Goal: Task Accomplishment & Management: Manage account settings

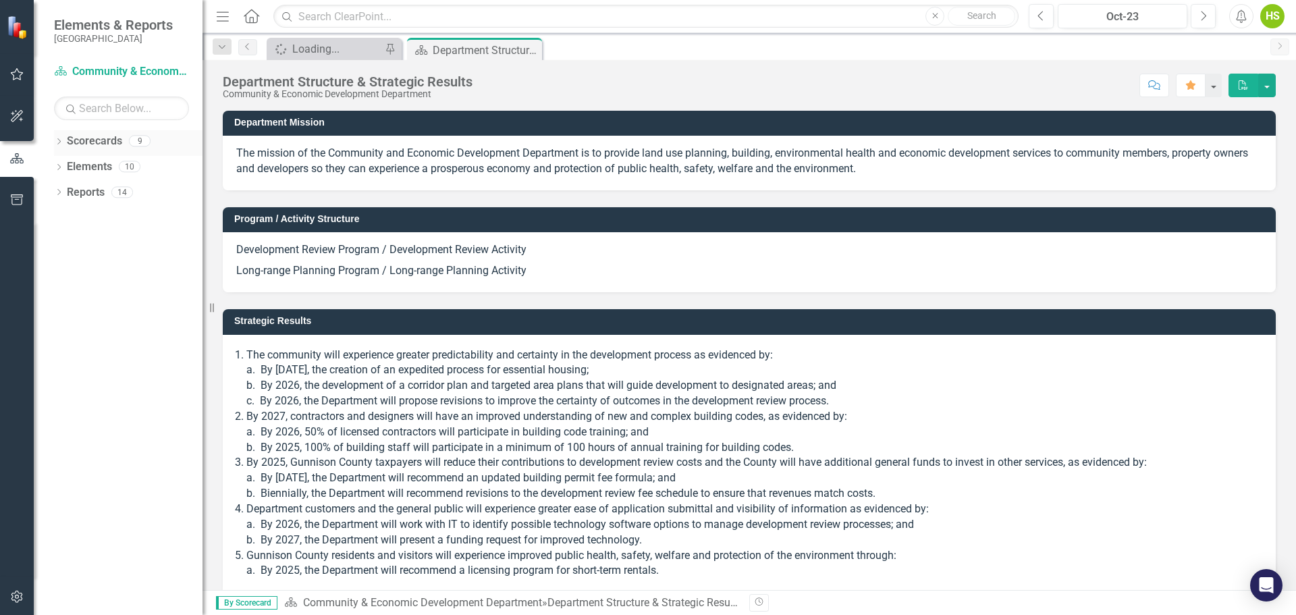
click at [90, 140] on link "Scorecards" at bounding box center [94, 142] width 55 height 16
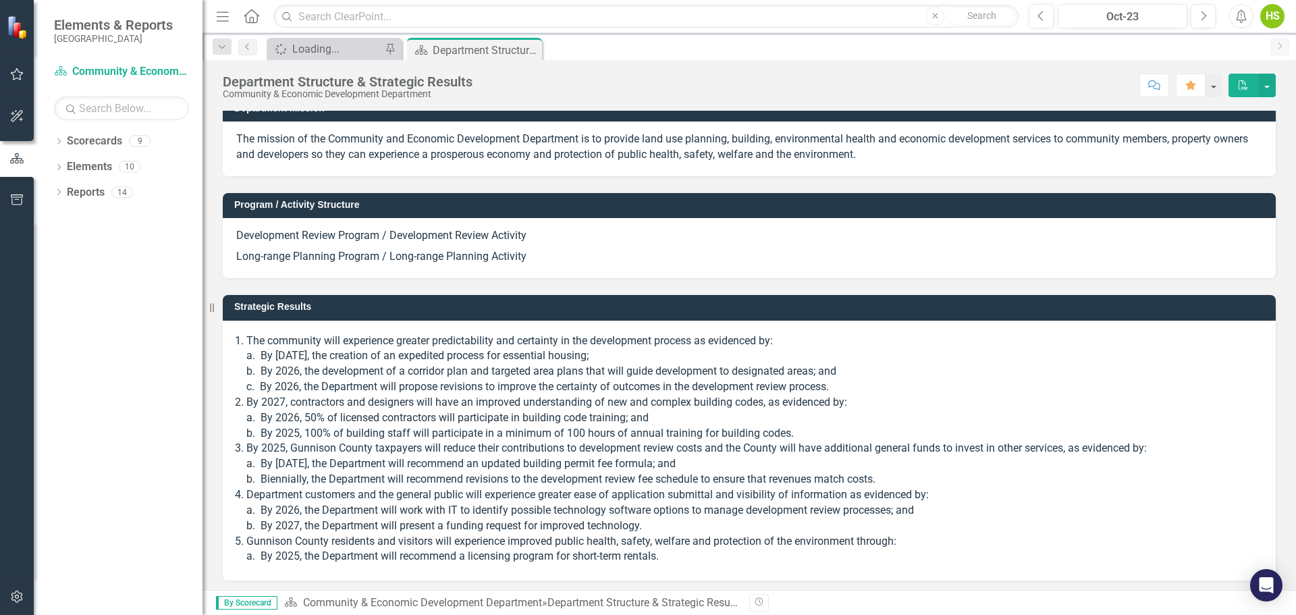
scroll to position [18, 0]
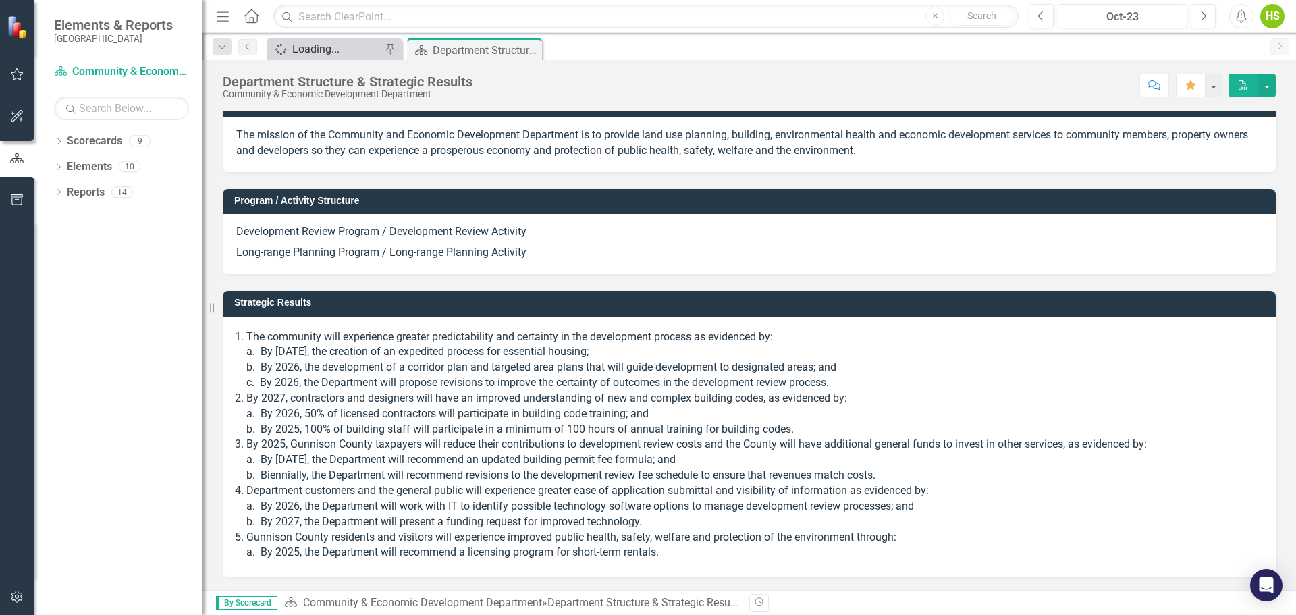
click at [307, 51] on div "Loading..." at bounding box center [336, 49] width 89 height 17
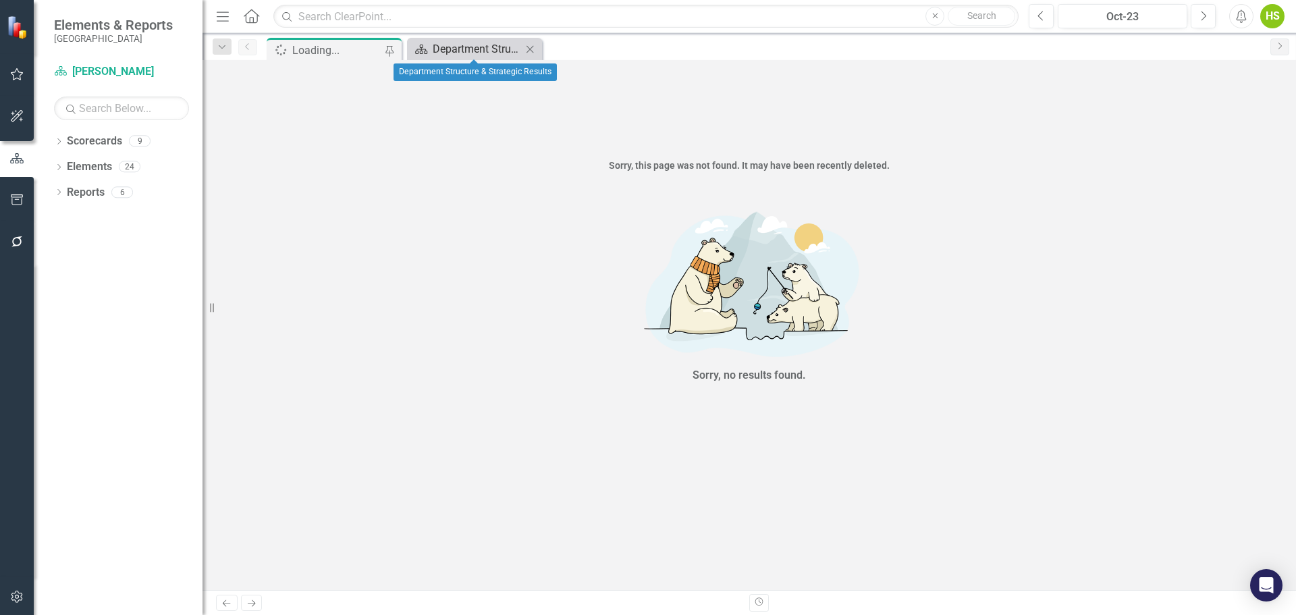
click at [470, 55] on div "Department Structure & Strategic Results" at bounding box center [477, 49] width 89 height 17
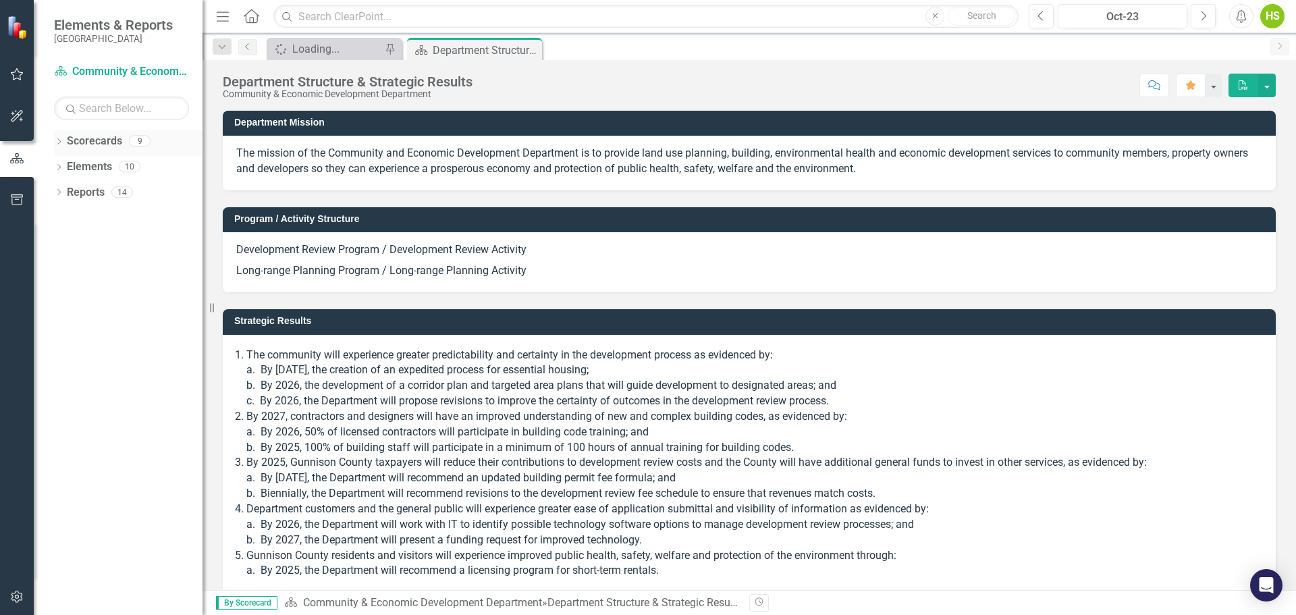
click at [71, 145] on link "Scorecards" at bounding box center [94, 142] width 55 height 16
click at [60, 140] on icon "Dropdown" at bounding box center [58, 142] width 9 height 7
click at [63, 165] on icon "Dropdown" at bounding box center [66, 166] width 10 height 8
click at [85, 190] on div "Dropdown" at bounding box center [81, 192] width 14 height 11
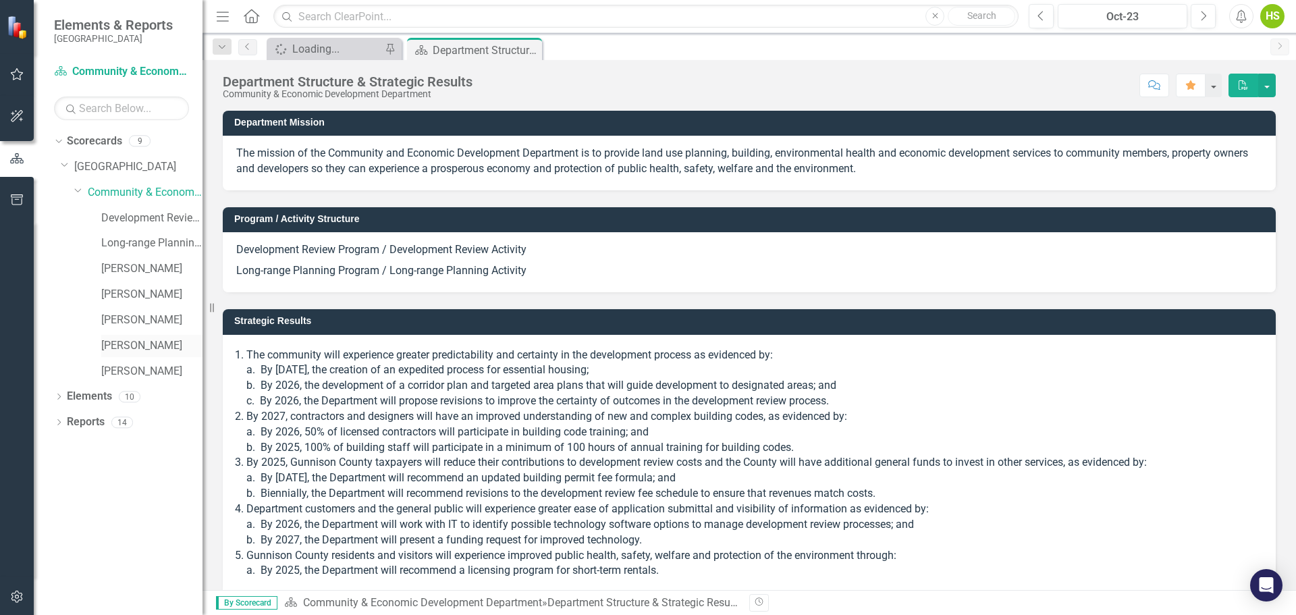
click at [151, 340] on link "[PERSON_NAME]" at bounding box center [151, 346] width 101 height 16
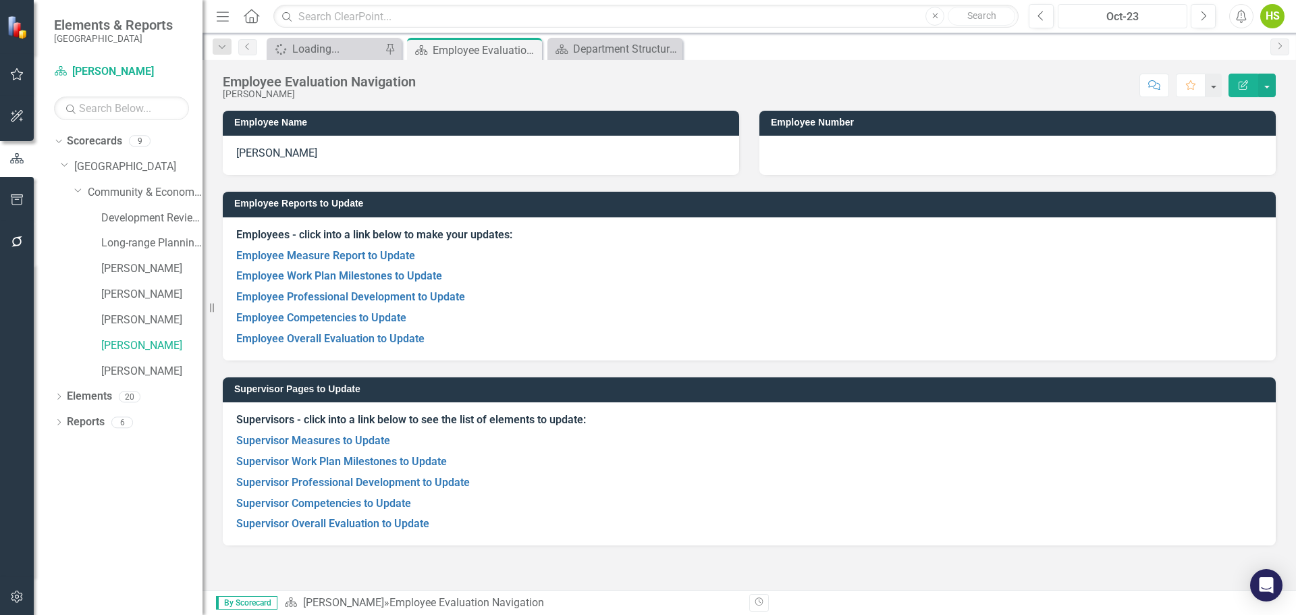
click at [1136, 11] on div "Oct-23" at bounding box center [1123, 17] width 120 height 16
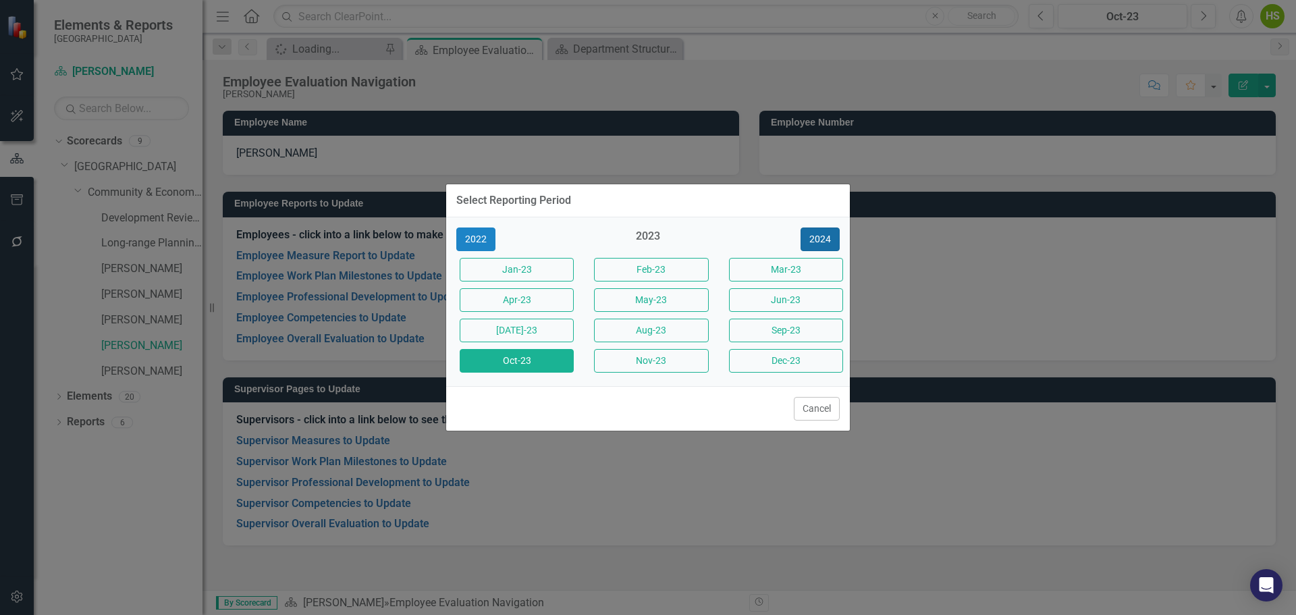
click at [820, 238] on button "2024" at bounding box center [820, 240] width 39 height 24
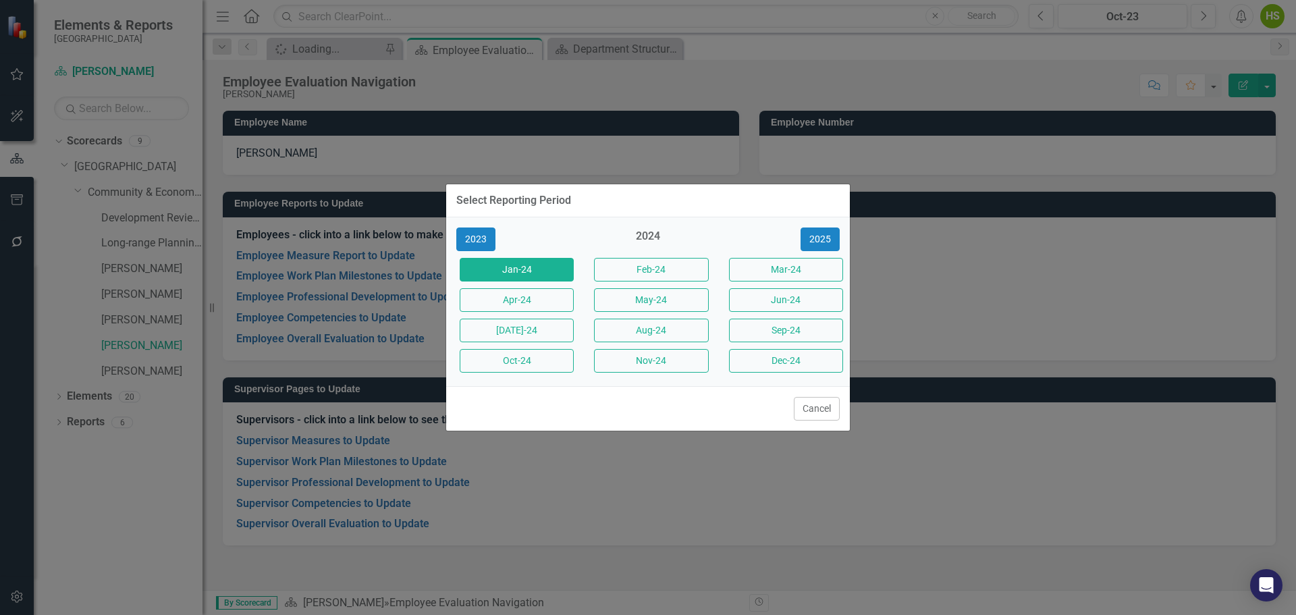
click at [533, 268] on button "Jan-24" at bounding box center [517, 270] width 114 height 24
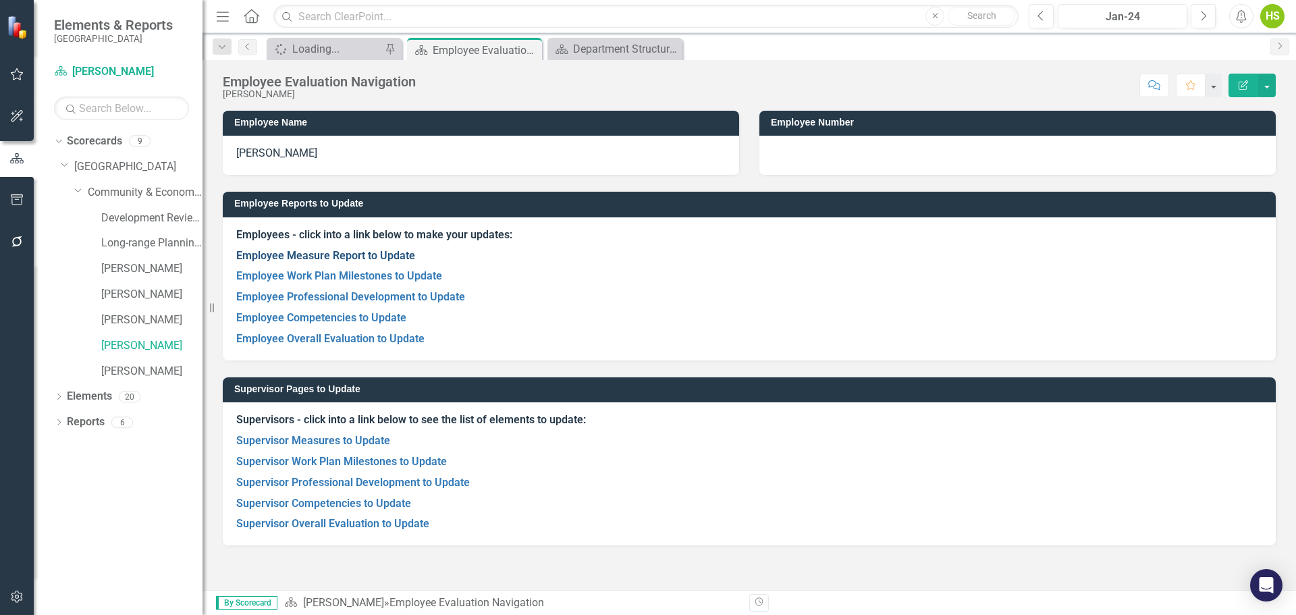
click at [364, 250] on link "Employee Measure Report to Update" at bounding box center [325, 255] width 179 height 13
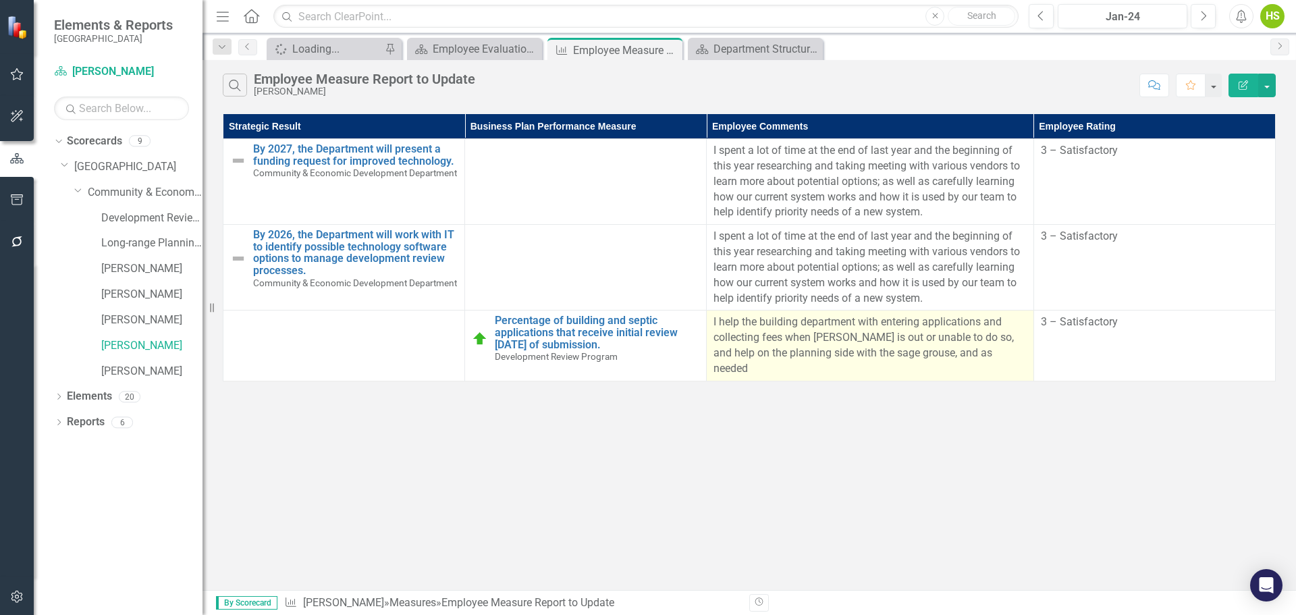
drag, startPoint x: 786, startPoint y: 334, endPoint x: 832, endPoint y: 335, distance: 45.9
click at [787, 334] on p "I help the building department with entering applications and collecting fees w…" at bounding box center [870, 345] width 313 height 61
click at [965, 342] on p "I help the building department with entering applications and collecting fees w…" at bounding box center [870, 345] width 313 height 61
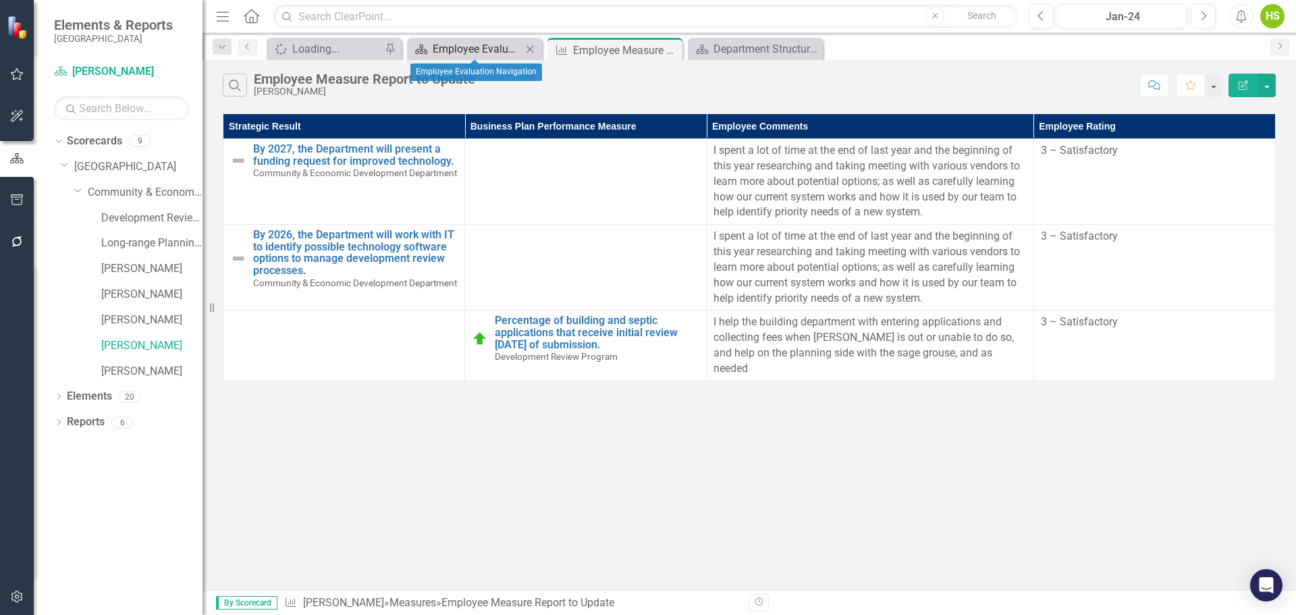
click at [480, 50] on div "Employee Evaluation Navigation" at bounding box center [477, 49] width 89 height 17
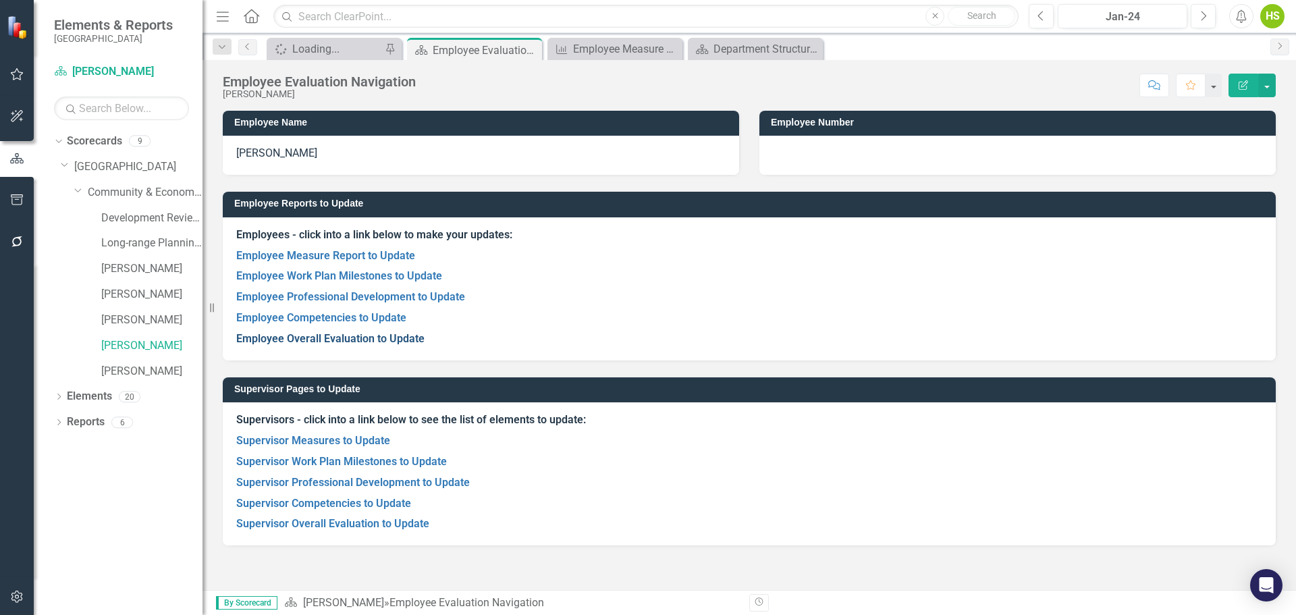
click at [392, 338] on link "Employee Overall Evaluation to Update" at bounding box center [330, 338] width 188 height 13
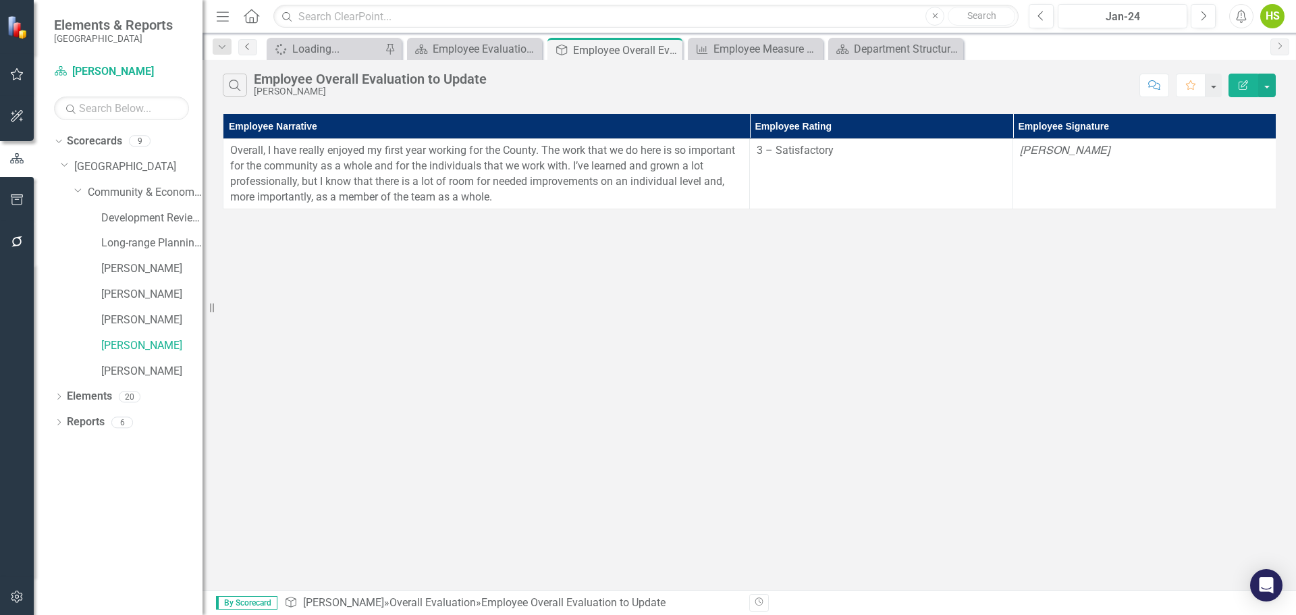
click at [246, 47] on icon "Previous" at bounding box center [247, 47] width 11 height 8
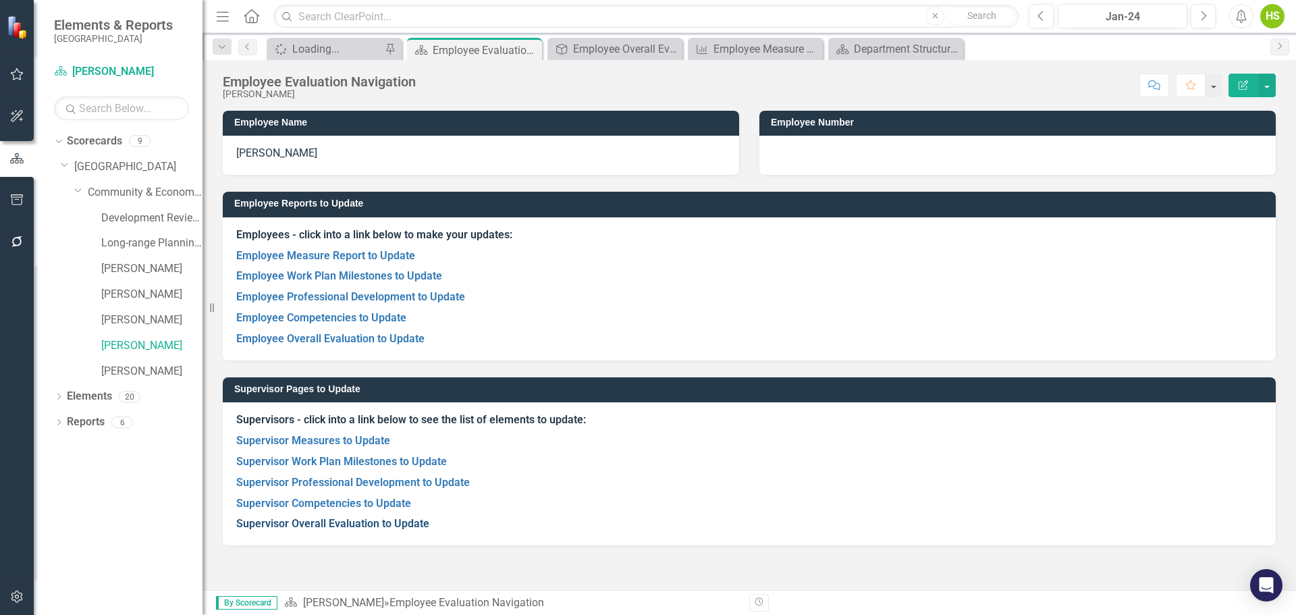
click at [365, 526] on link "Supervisor Overall Evaluation to Update" at bounding box center [332, 523] width 193 height 13
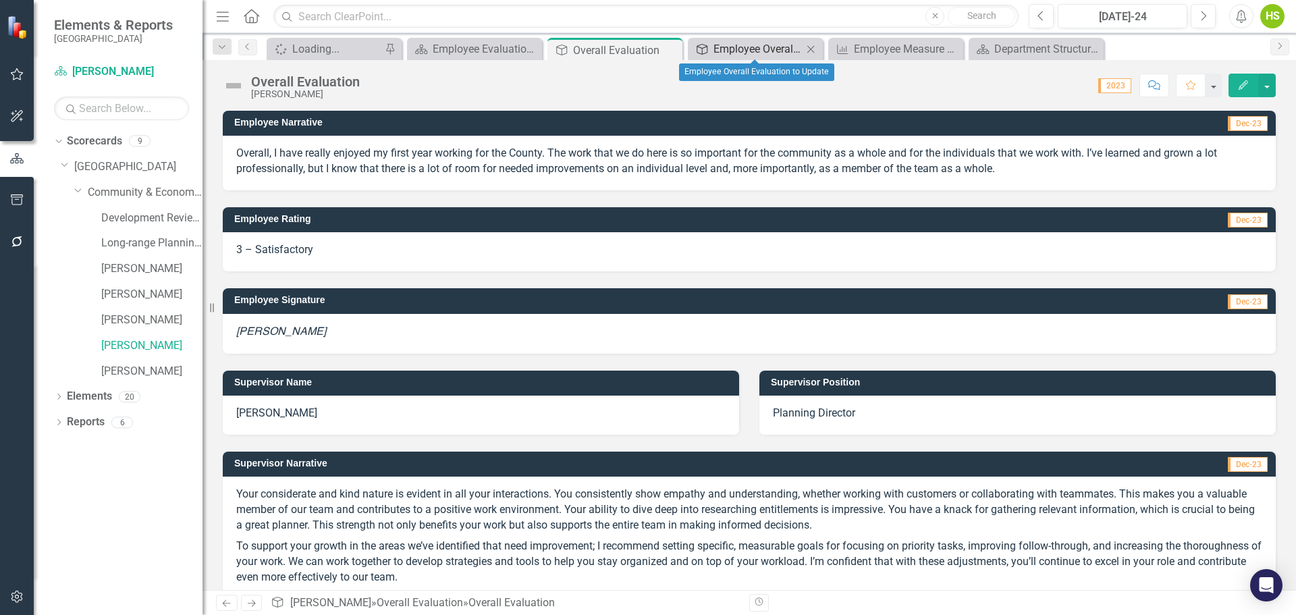
click at [751, 51] on div "Employee Overall Evaluation to Update" at bounding box center [758, 49] width 89 height 17
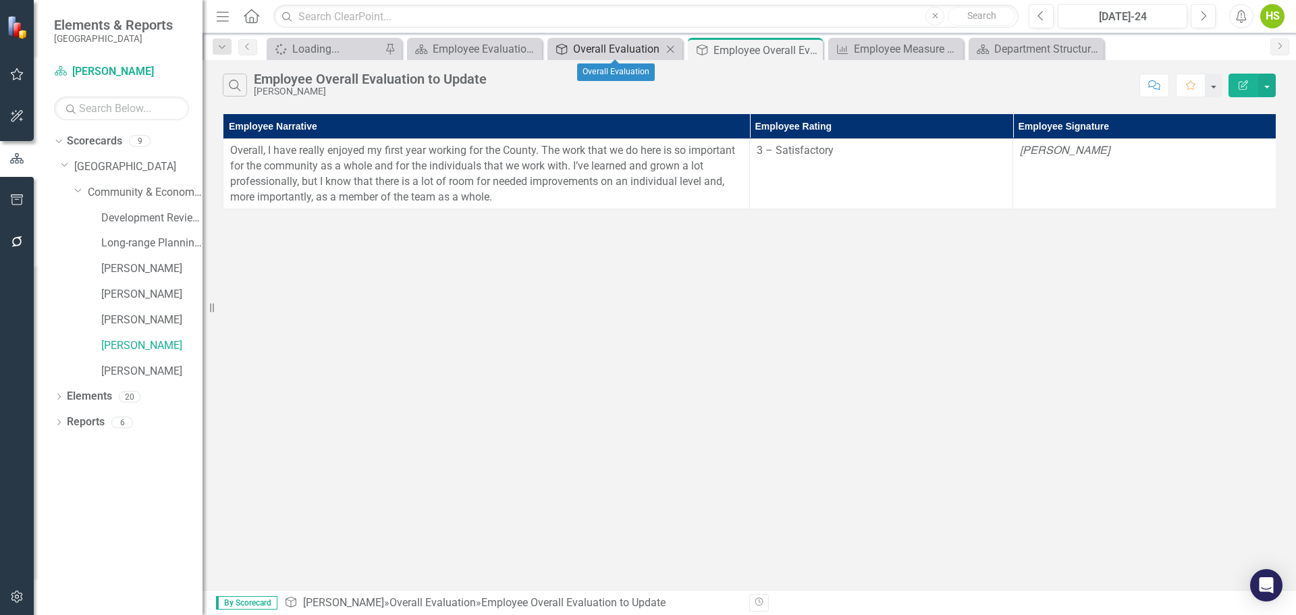
click at [639, 53] on div "Overall Evaluation" at bounding box center [617, 49] width 89 height 17
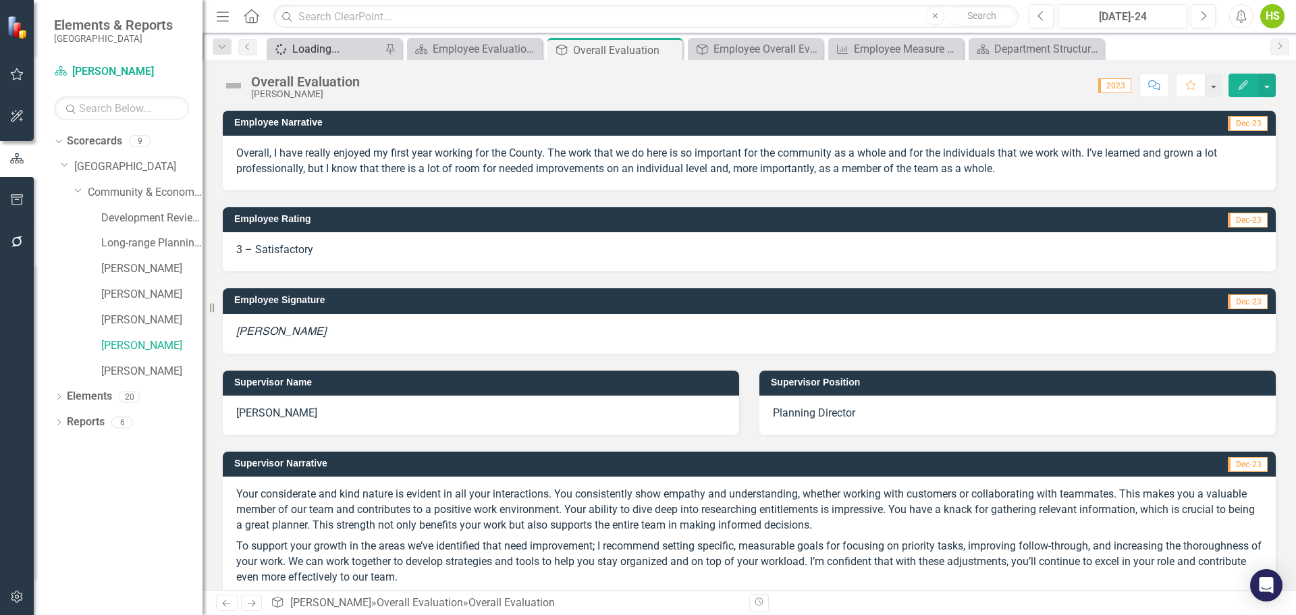
click at [326, 52] on div "Loading..." at bounding box center [336, 49] width 89 height 17
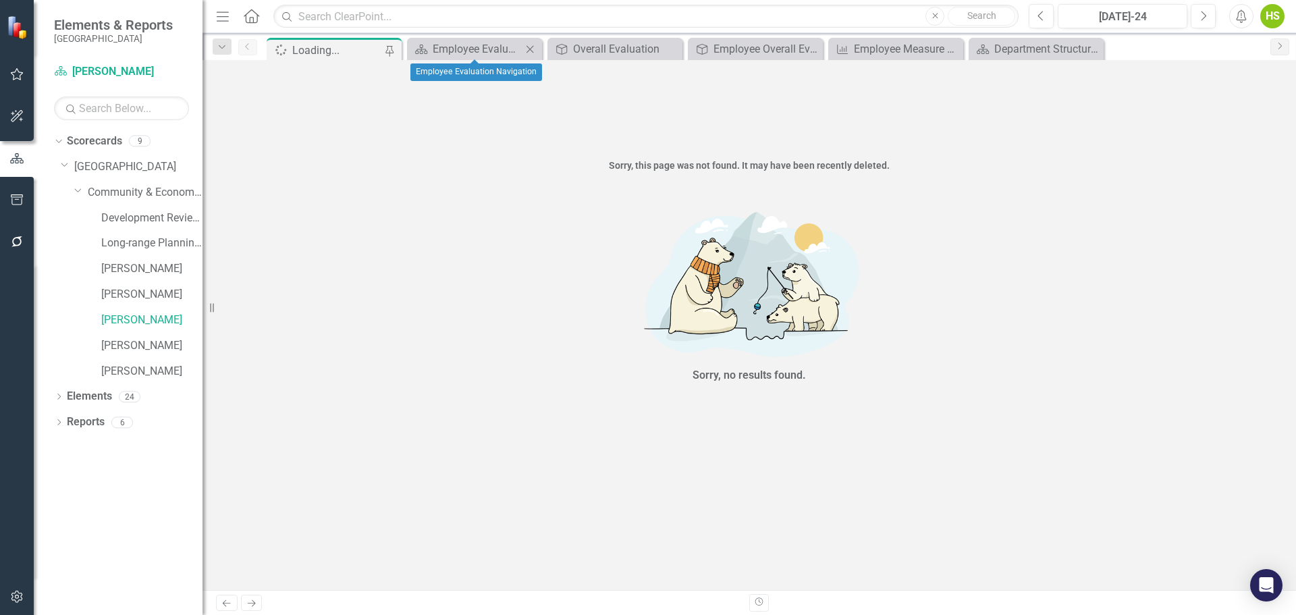
click at [463, 58] on div "Scorecard Employee Evaluation Navigation Close" at bounding box center [474, 49] width 135 height 22
click at [479, 46] on div "Employee Evaluation Navigation" at bounding box center [477, 49] width 89 height 17
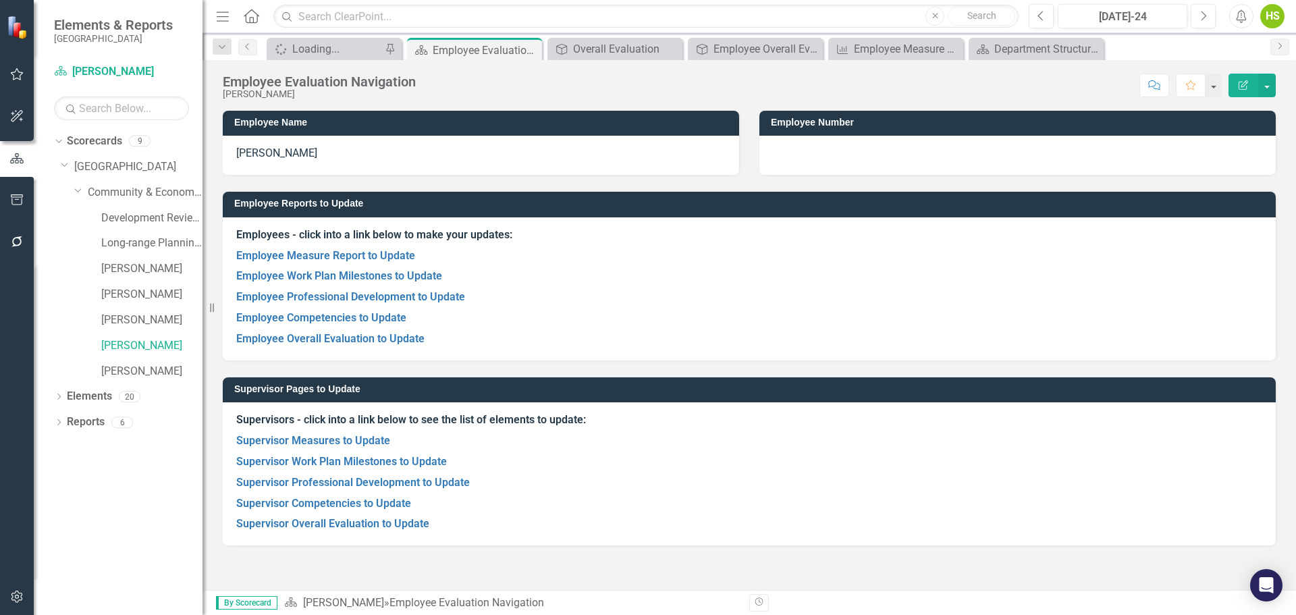
click at [817, 287] on p "Employee Professional Development to Update" at bounding box center [749, 297] width 1026 height 21
click at [334, 47] on div "Loading..." at bounding box center [336, 49] width 89 height 17
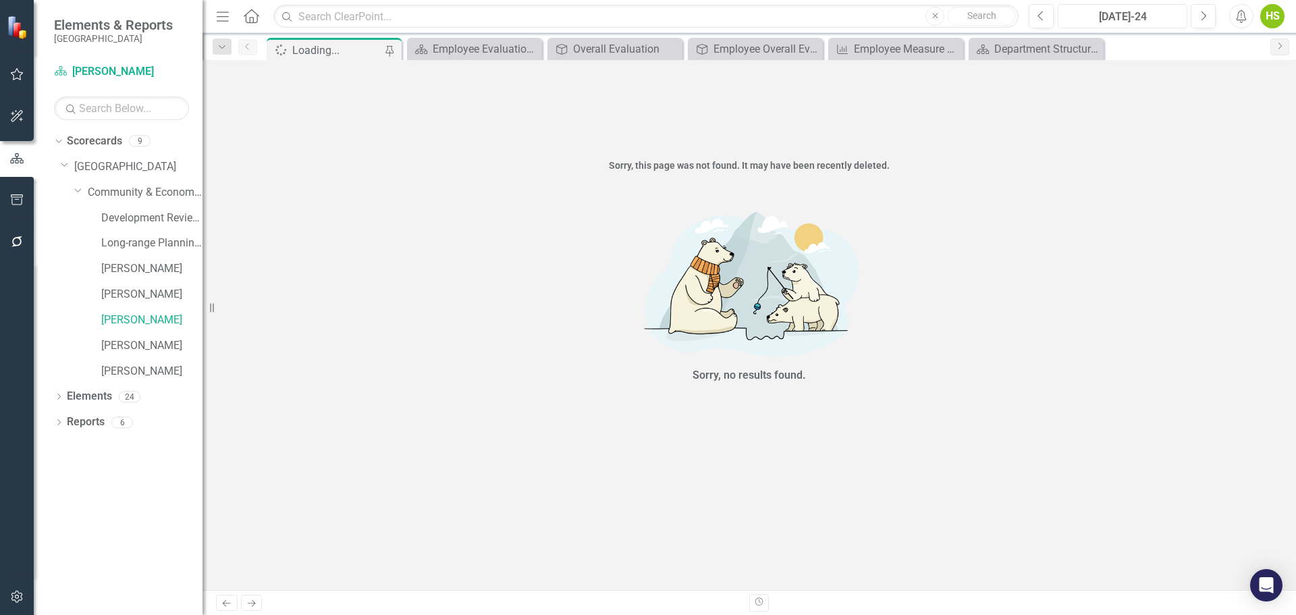
click at [1173, 18] on div "[DATE]-24" at bounding box center [1123, 17] width 120 height 16
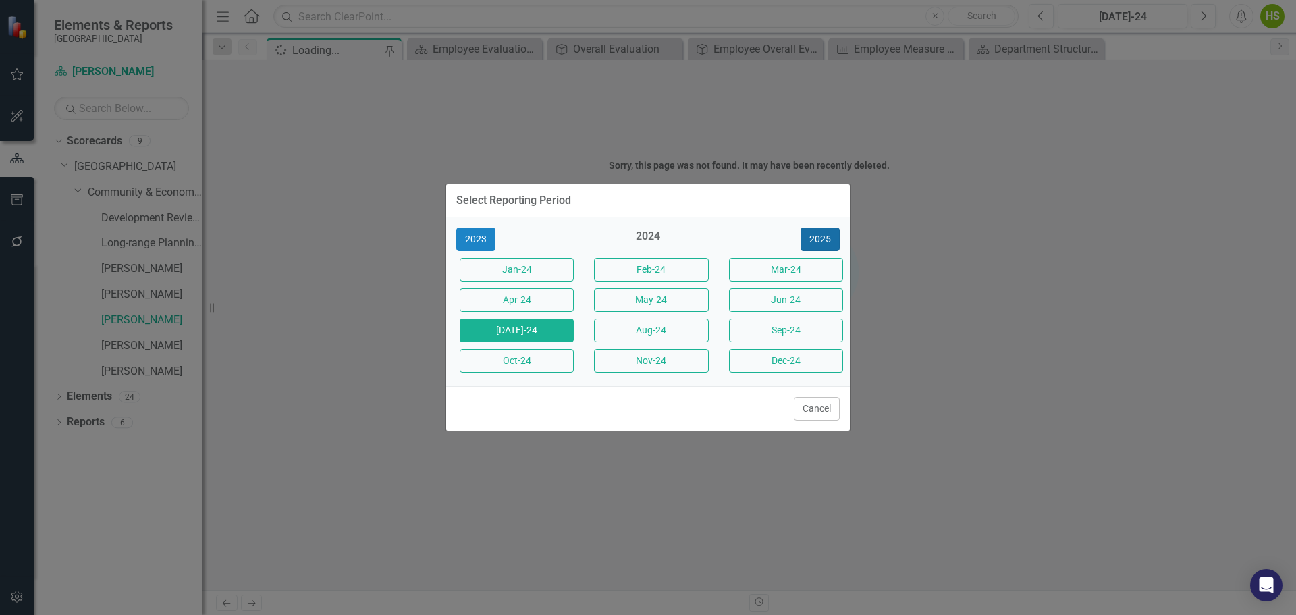
click at [823, 238] on button "2025" at bounding box center [820, 240] width 39 height 24
click at [548, 275] on button "Jan-25" at bounding box center [517, 270] width 114 height 24
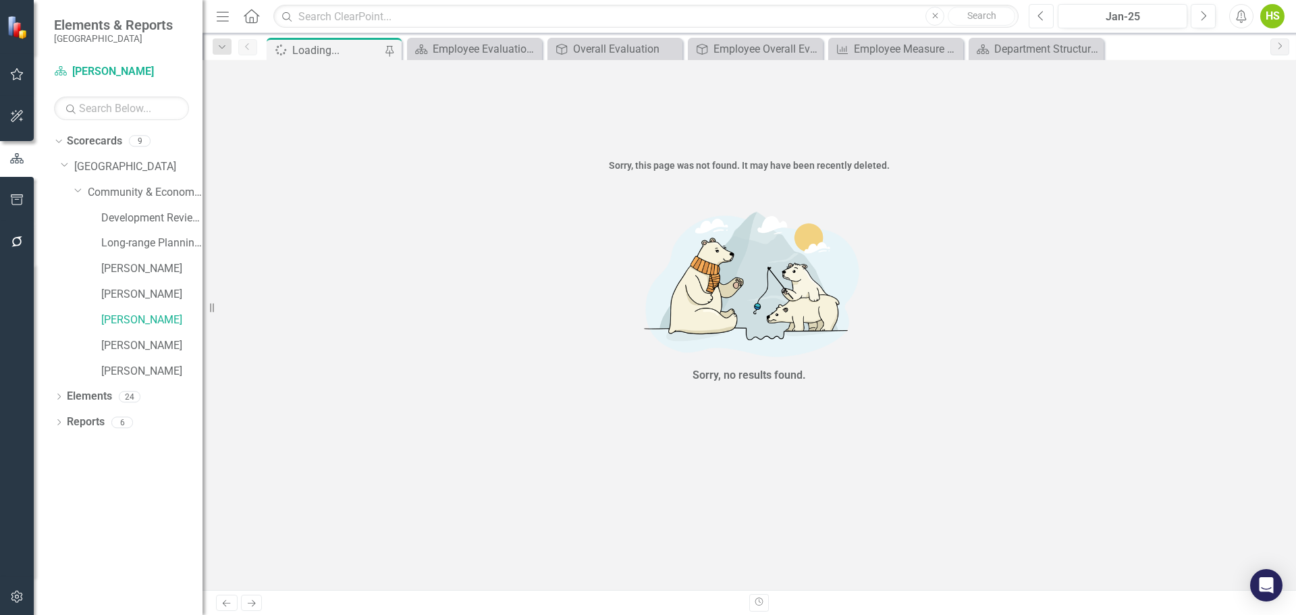
click at [1042, 19] on icon "button" at bounding box center [1040, 15] width 5 height 9
click at [1095, 22] on div "Dec-24" at bounding box center [1123, 17] width 120 height 16
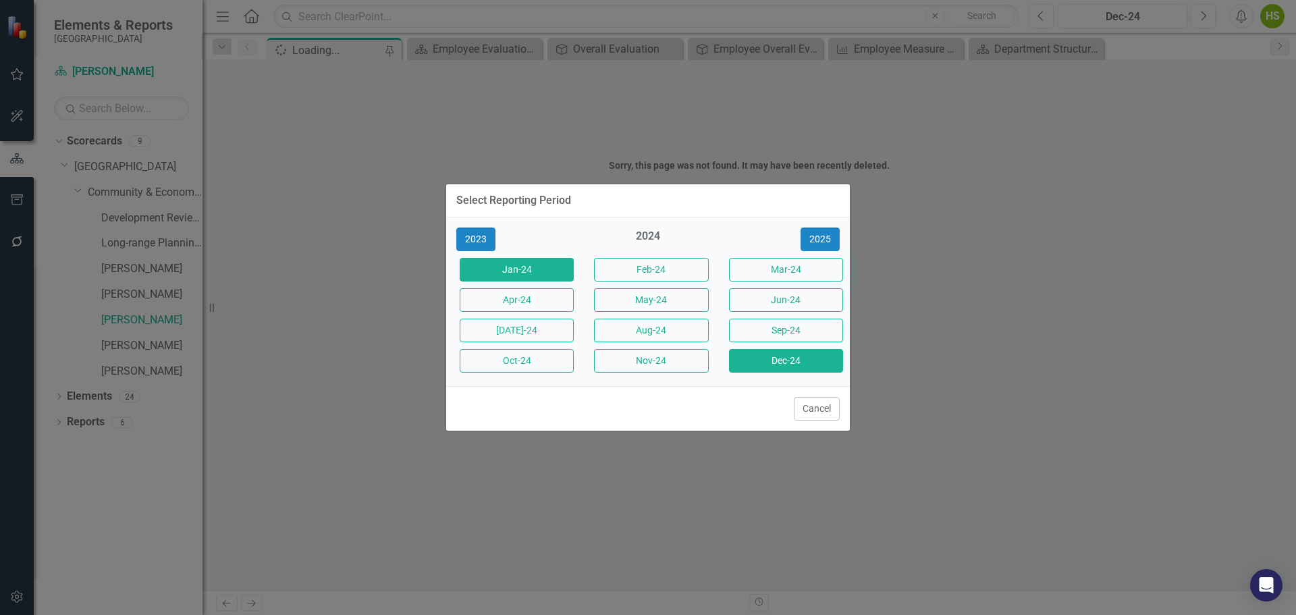
click at [504, 263] on button "Jan-24" at bounding box center [517, 270] width 114 height 24
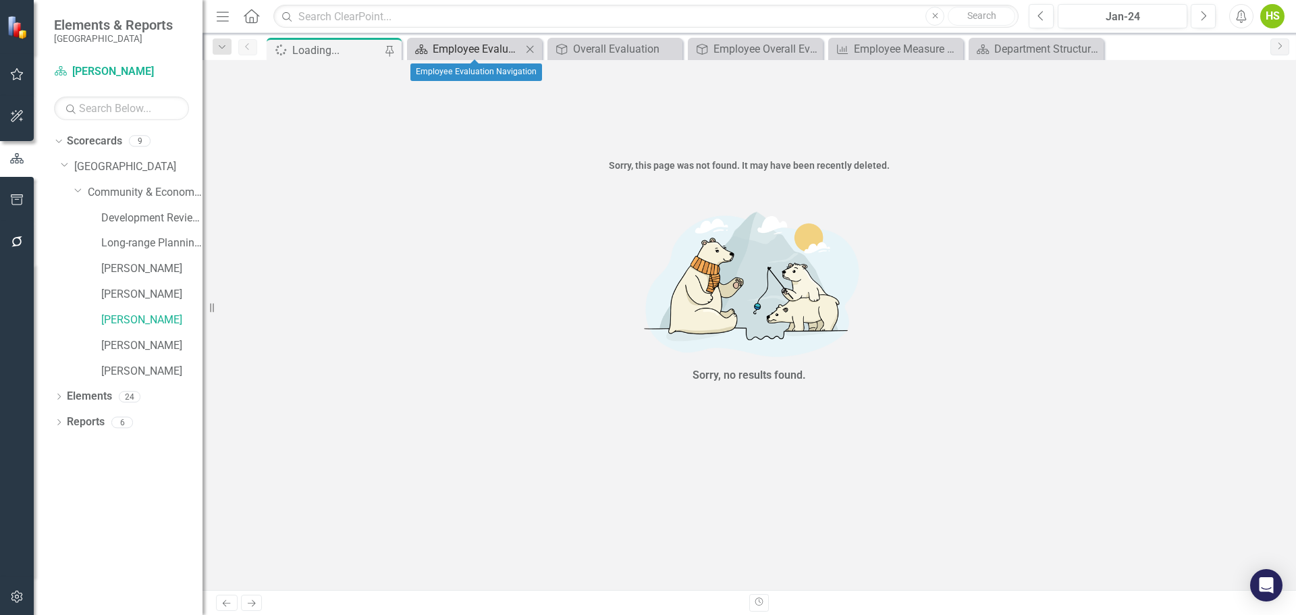
click at [477, 47] on div "Employee Evaluation Navigation" at bounding box center [477, 49] width 89 height 17
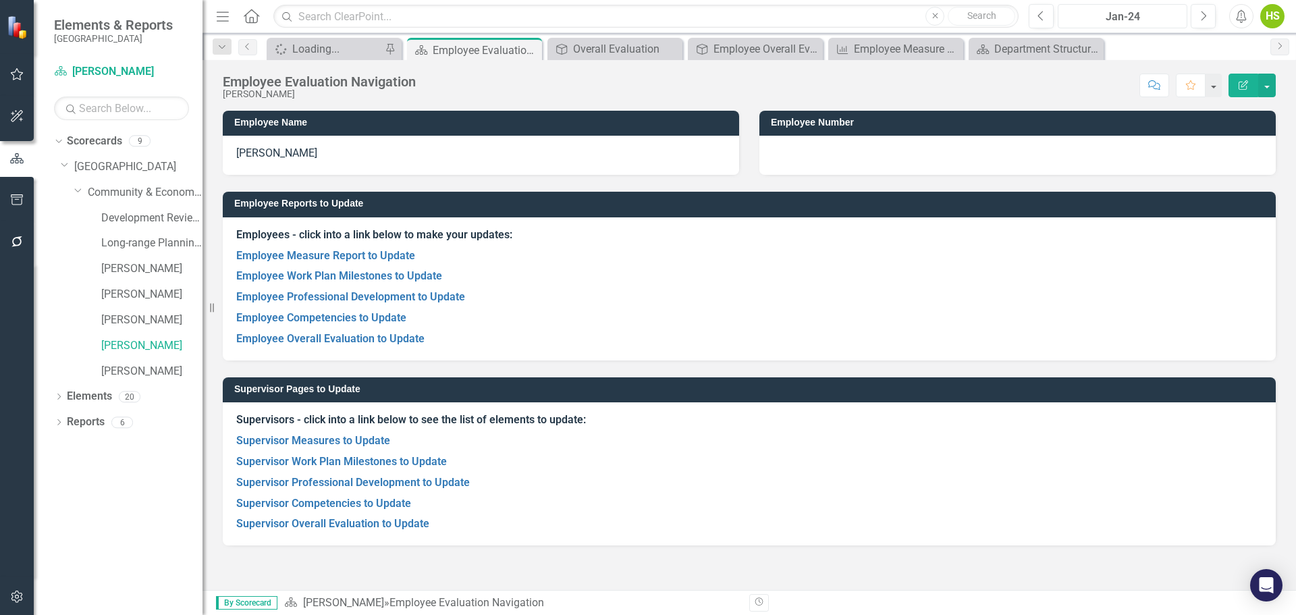
click at [1143, 17] on div "Jan-24" at bounding box center [1123, 17] width 120 height 16
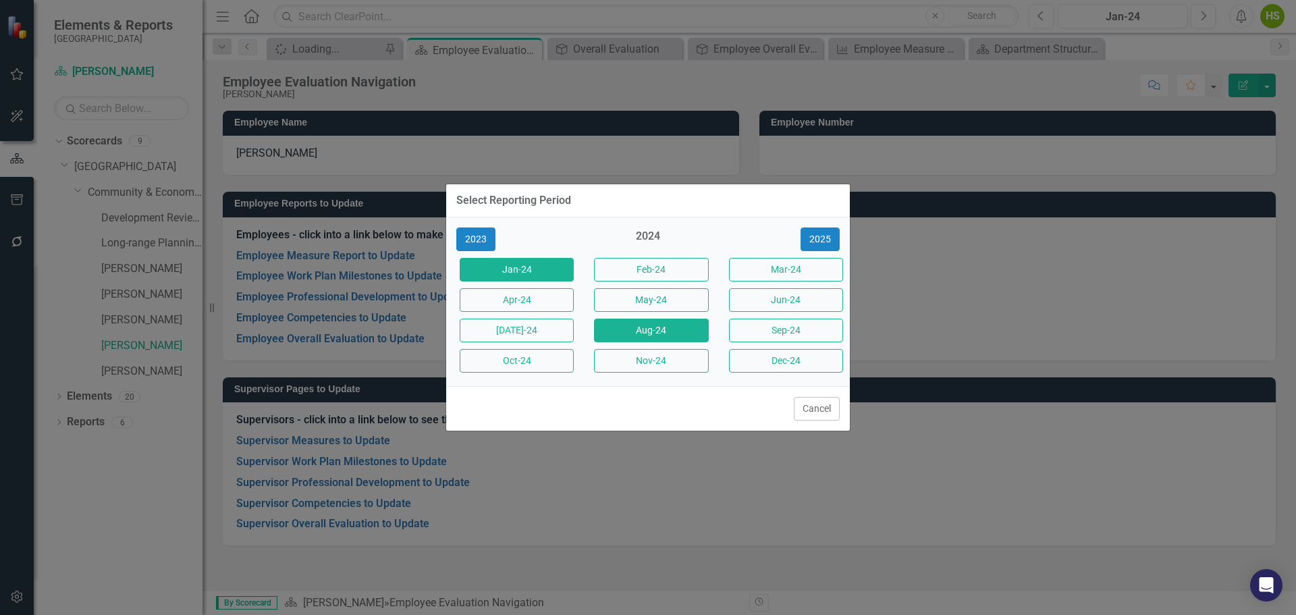
click at [675, 336] on button "Aug-24" at bounding box center [651, 331] width 114 height 24
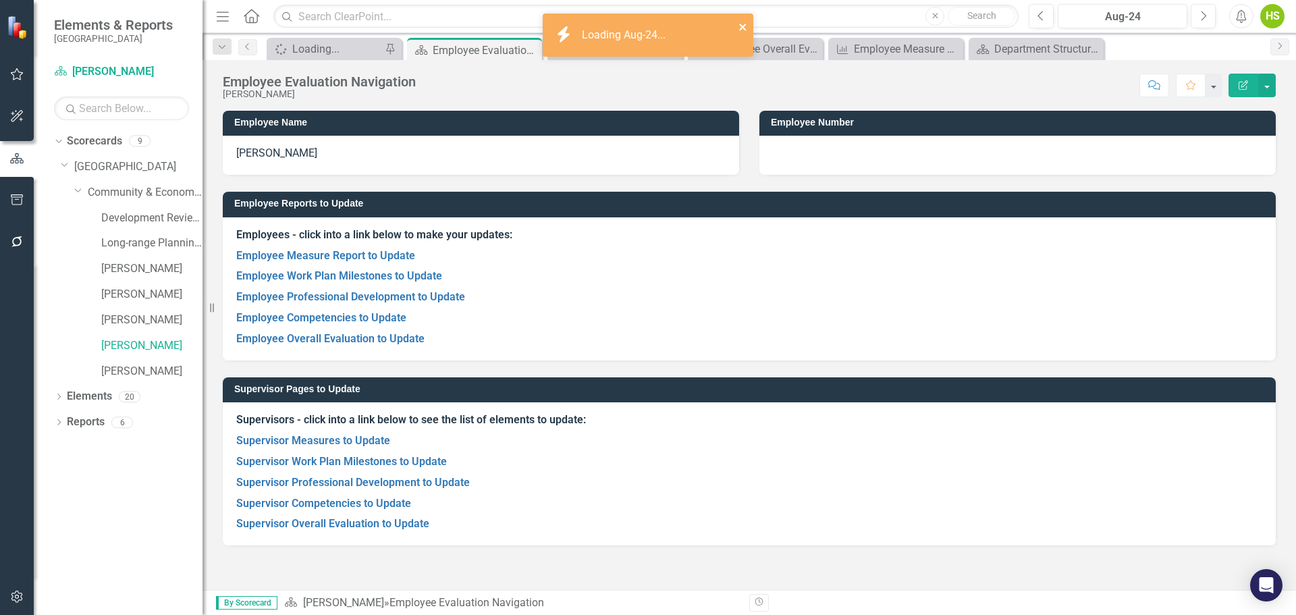
click at [743, 26] on icon "close" at bounding box center [742, 27] width 7 height 7
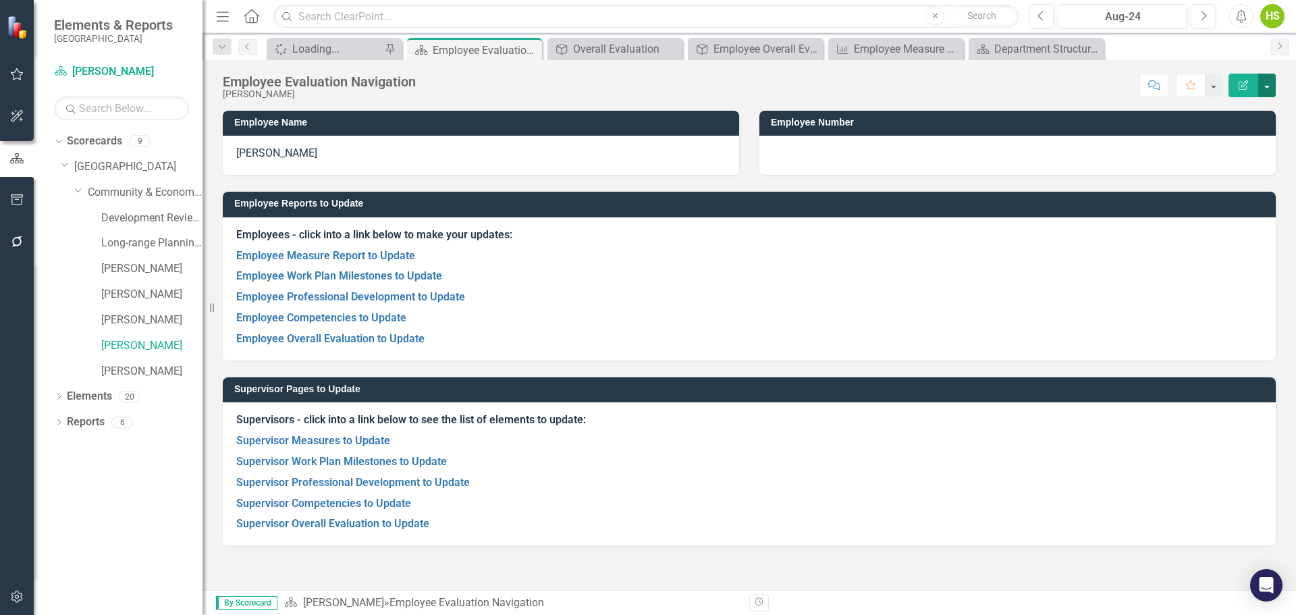
click at [1265, 84] on button "button" at bounding box center [1268, 86] width 18 height 24
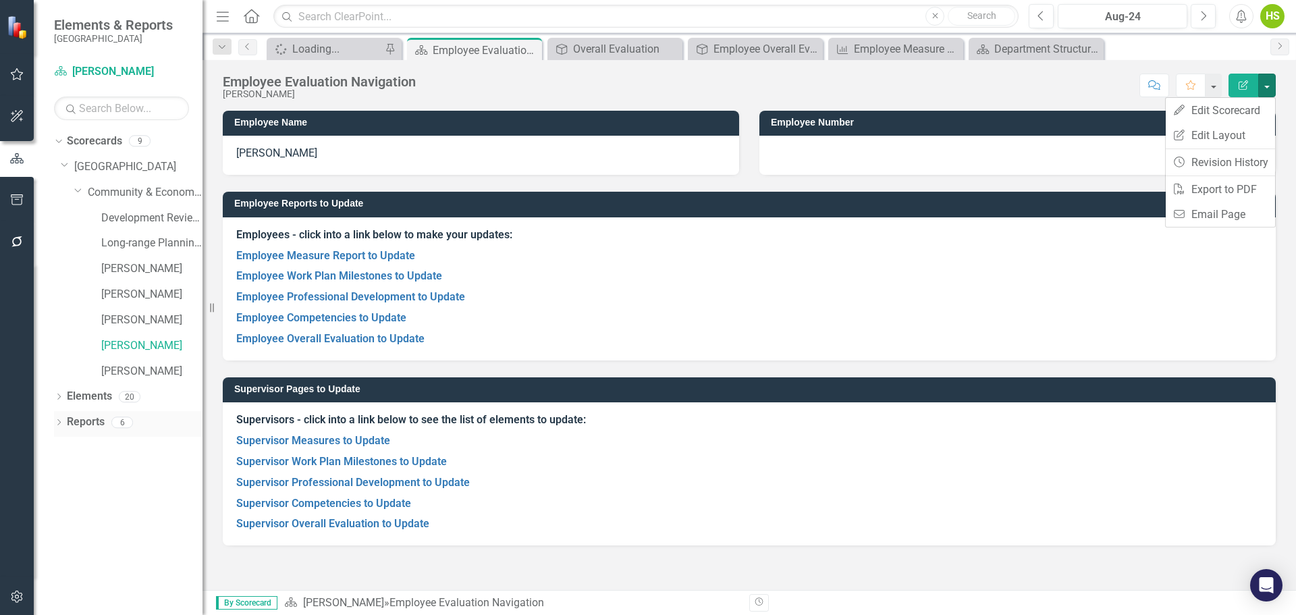
click at [57, 420] on icon "Dropdown" at bounding box center [58, 423] width 9 height 7
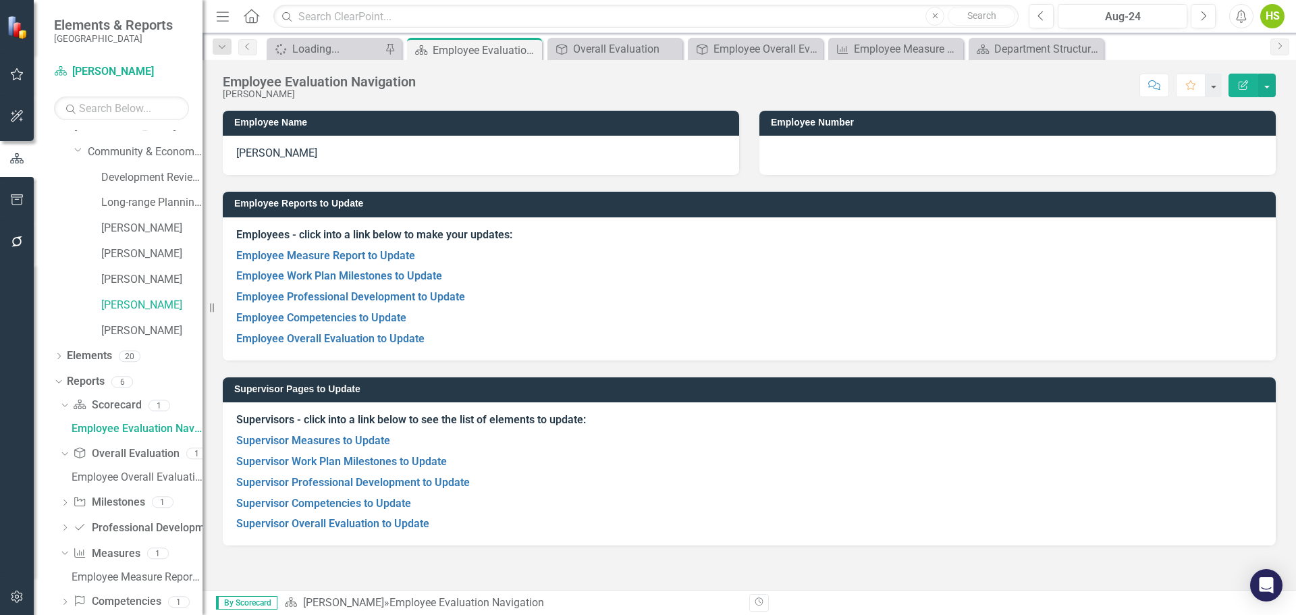
scroll to position [62, 0]
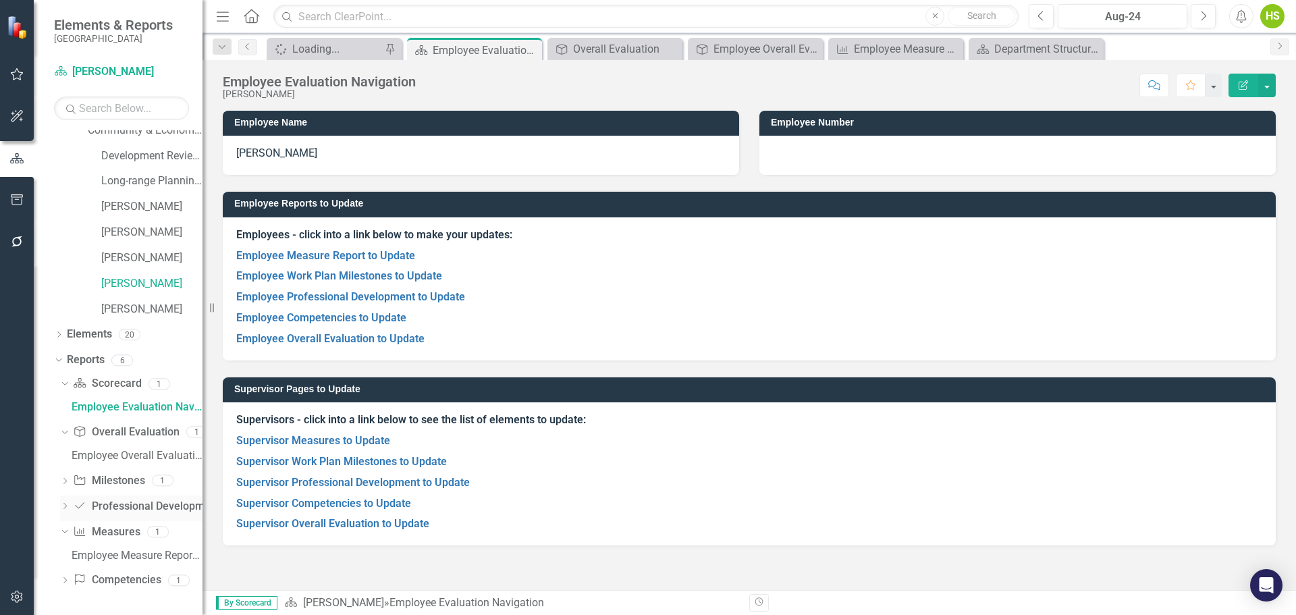
click at [66, 534] on icon "Dropdown" at bounding box center [62, 531] width 7 height 9
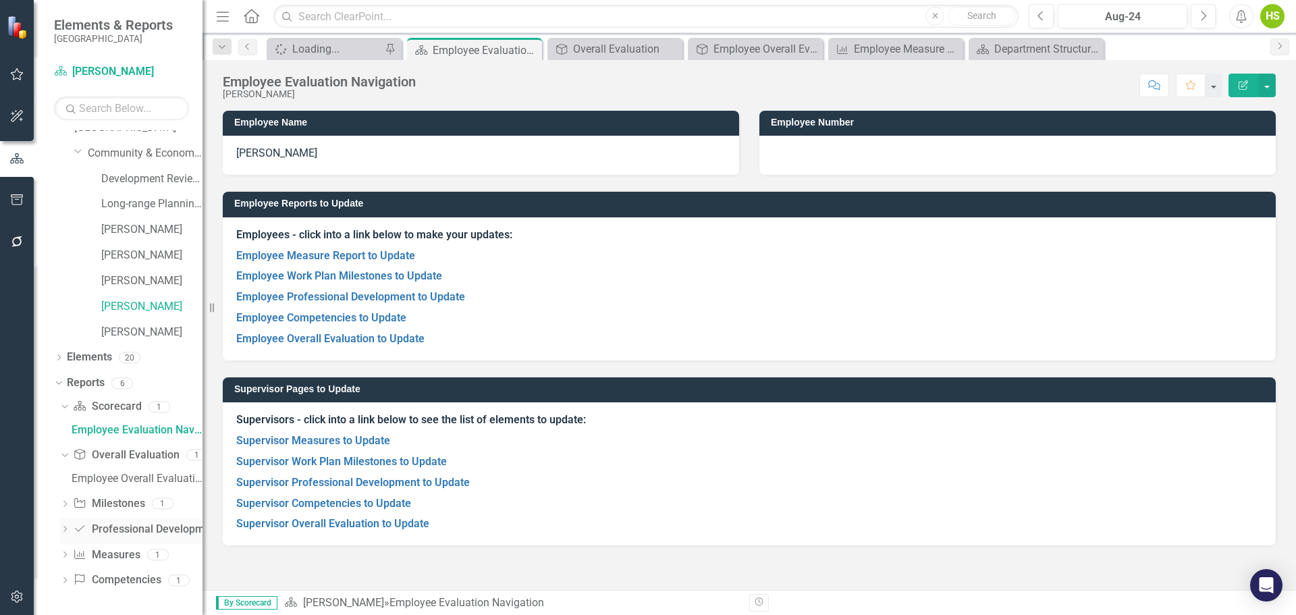
scroll to position [39, 0]
click at [61, 404] on icon "Dropdown" at bounding box center [62, 406] width 7 height 9
click at [63, 432] on icon "Dropdown" at bounding box center [64, 430] width 9 height 7
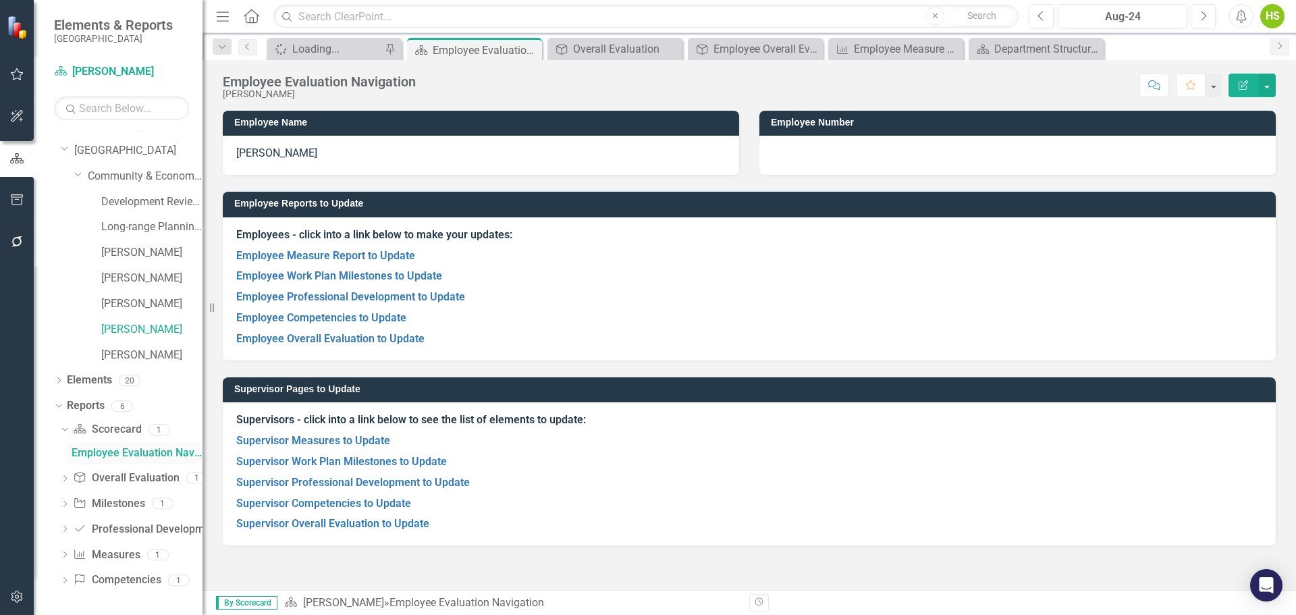
click at [115, 450] on div "Employee Evaluation Navigation" at bounding box center [137, 453] width 131 height 12
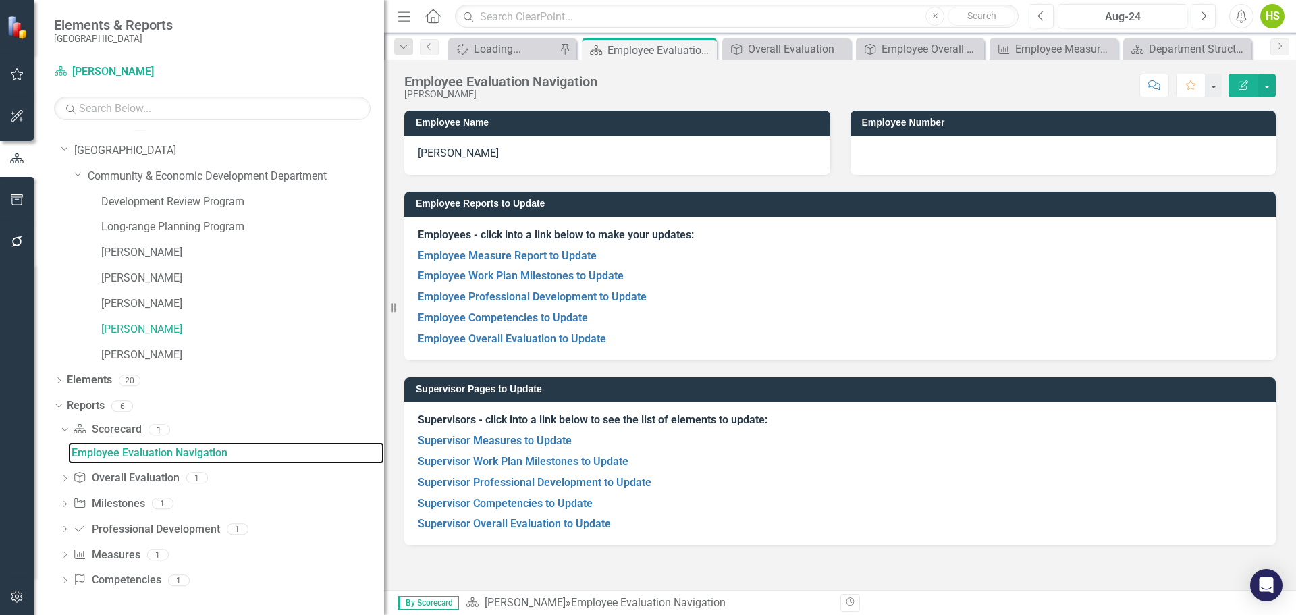
drag, startPoint x: 204, startPoint y: 443, endPoint x: 384, endPoint y: 417, distance: 182.1
click at [384, 417] on div "Resize" at bounding box center [389, 307] width 11 height 615
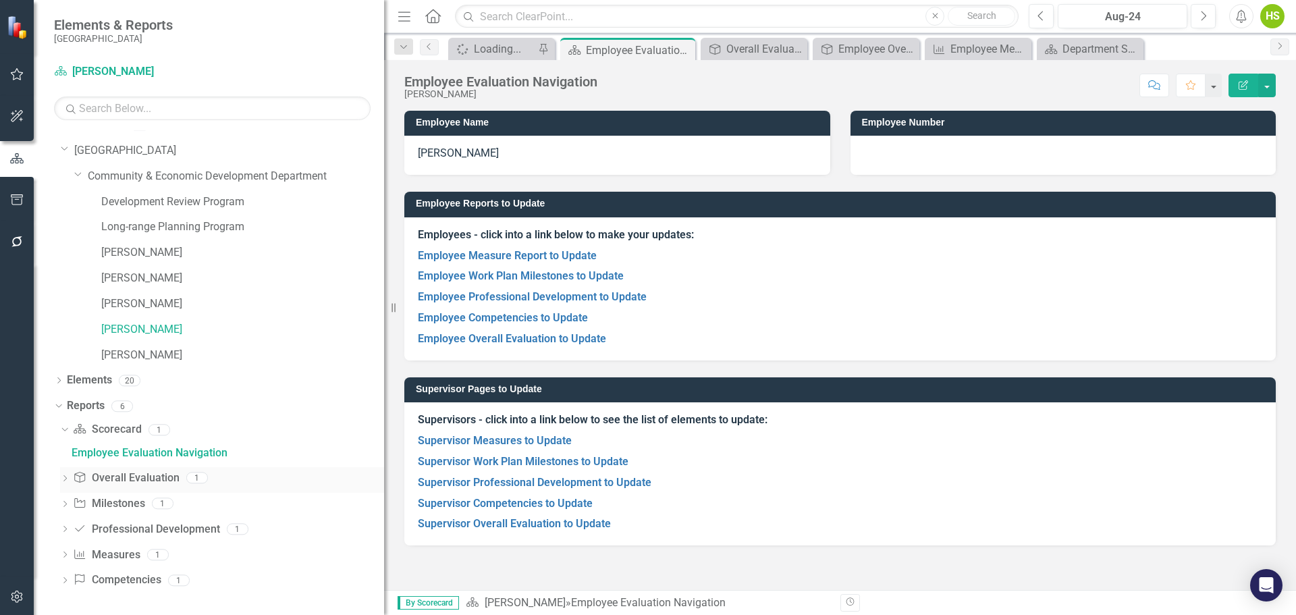
click at [67, 477] on icon "Dropdown" at bounding box center [64, 479] width 9 height 7
click at [65, 500] on div "Dropdown" at bounding box center [64, 505] width 9 height 11
click at [61, 531] on icon "Dropdown" at bounding box center [64, 530] width 9 height 7
click at [63, 552] on icon "Dropdown" at bounding box center [64, 555] width 9 height 7
click at [64, 583] on icon at bounding box center [64, 580] width 3 height 6
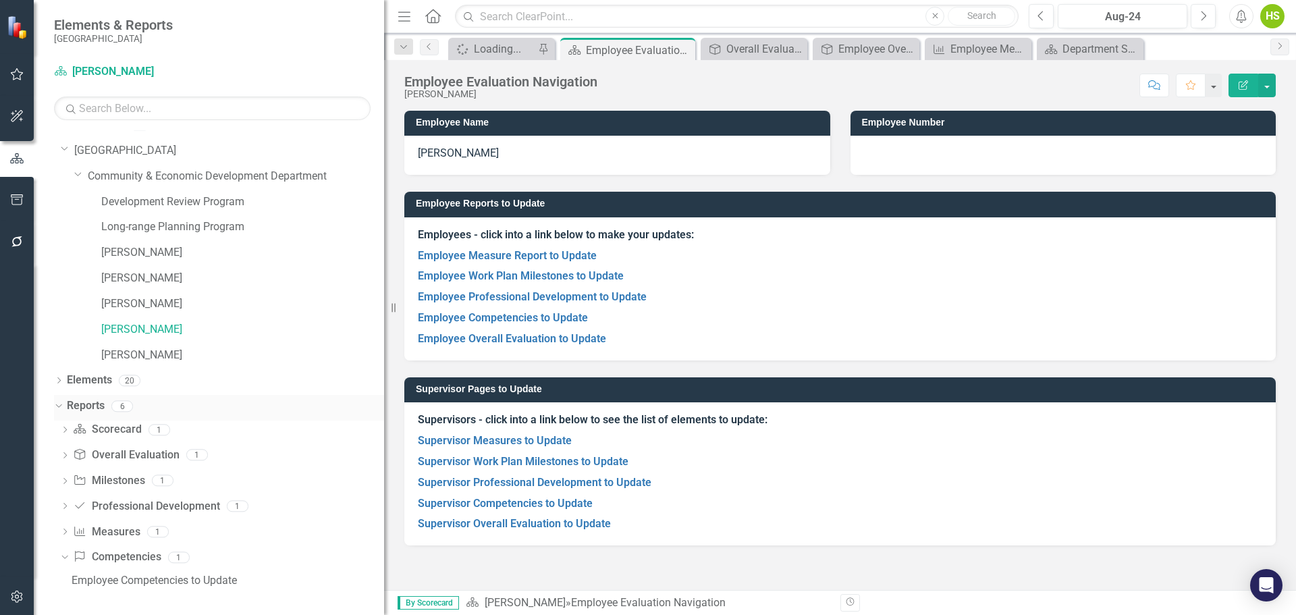
click at [80, 405] on link "Reports" at bounding box center [86, 406] width 38 height 16
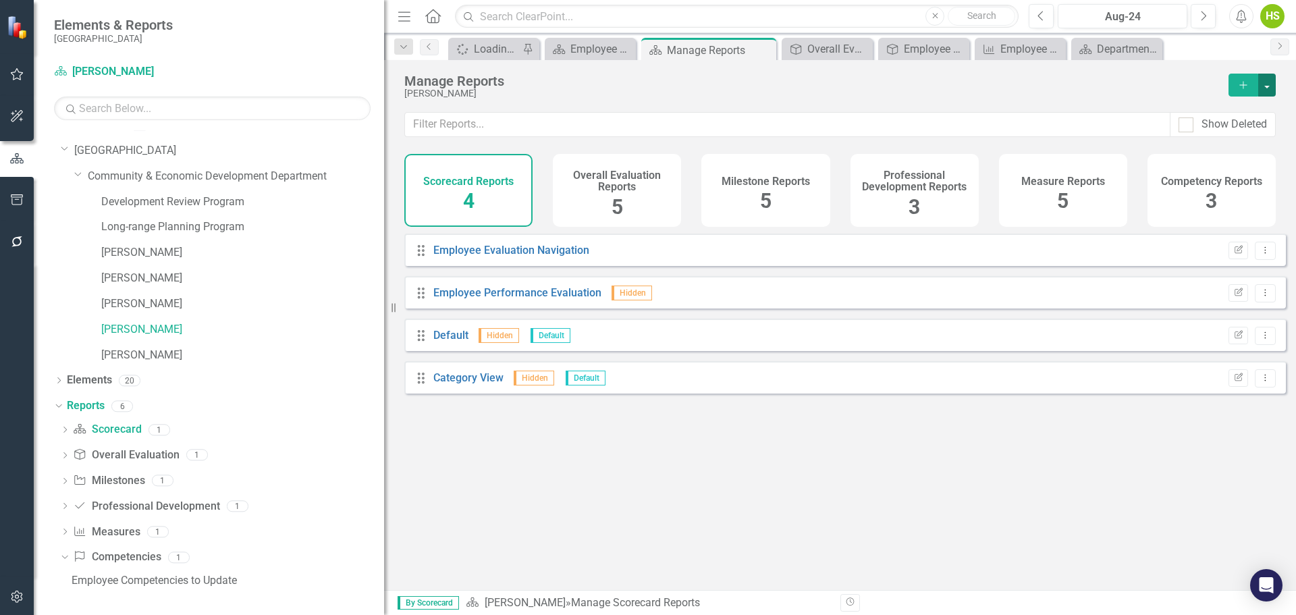
click at [1263, 87] on button "button" at bounding box center [1268, 85] width 18 height 23
click at [635, 196] on div "Overall Evaluation Reports 5" at bounding box center [617, 190] width 128 height 73
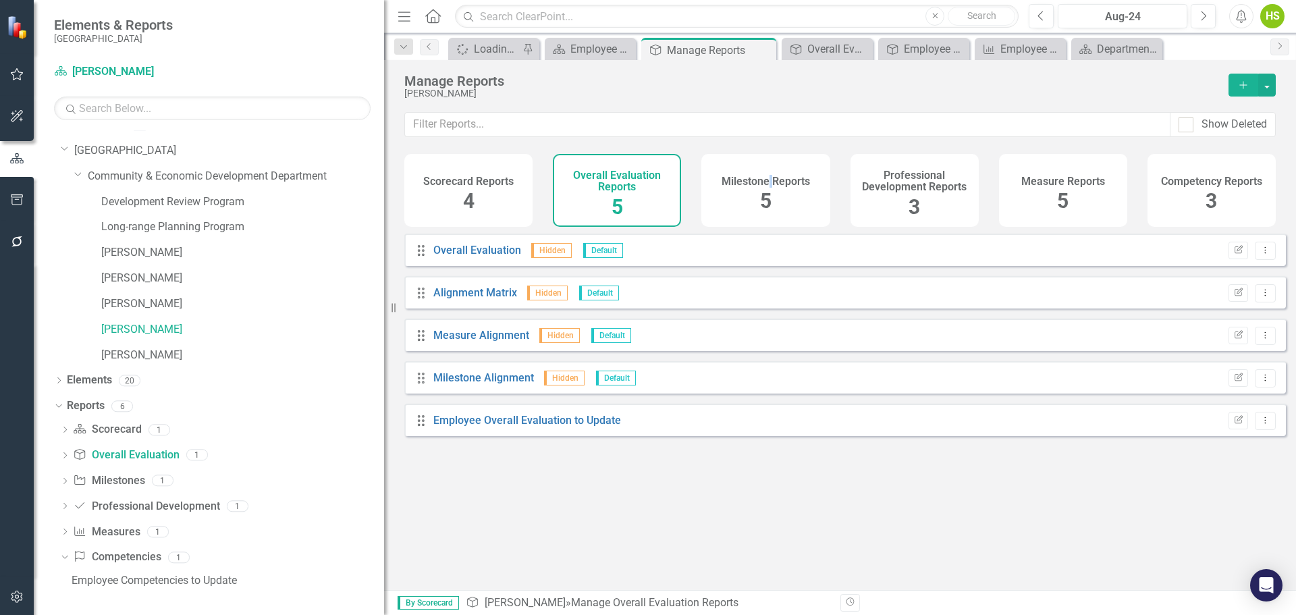
drag, startPoint x: 768, startPoint y: 184, endPoint x: 774, endPoint y: 183, distance: 6.8
click at [774, 183] on h4 "Milestone Reports" at bounding box center [766, 182] width 88 height 12
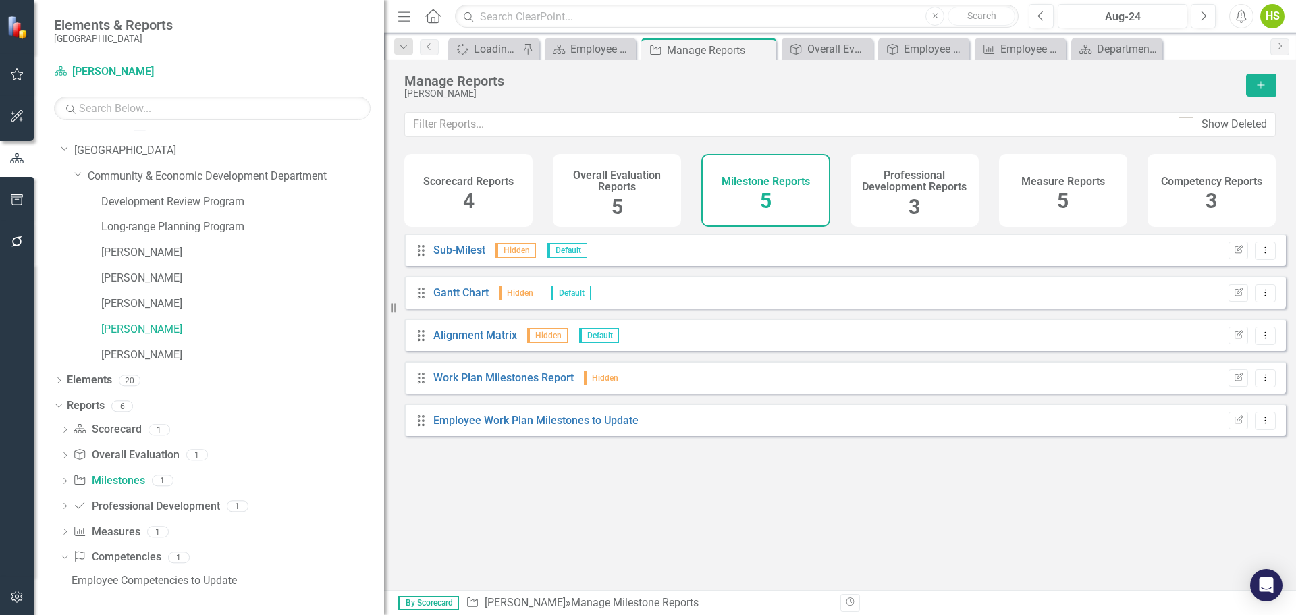
click at [895, 196] on div "Professional Development Reports 3" at bounding box center [915, 190] width 128 height 73
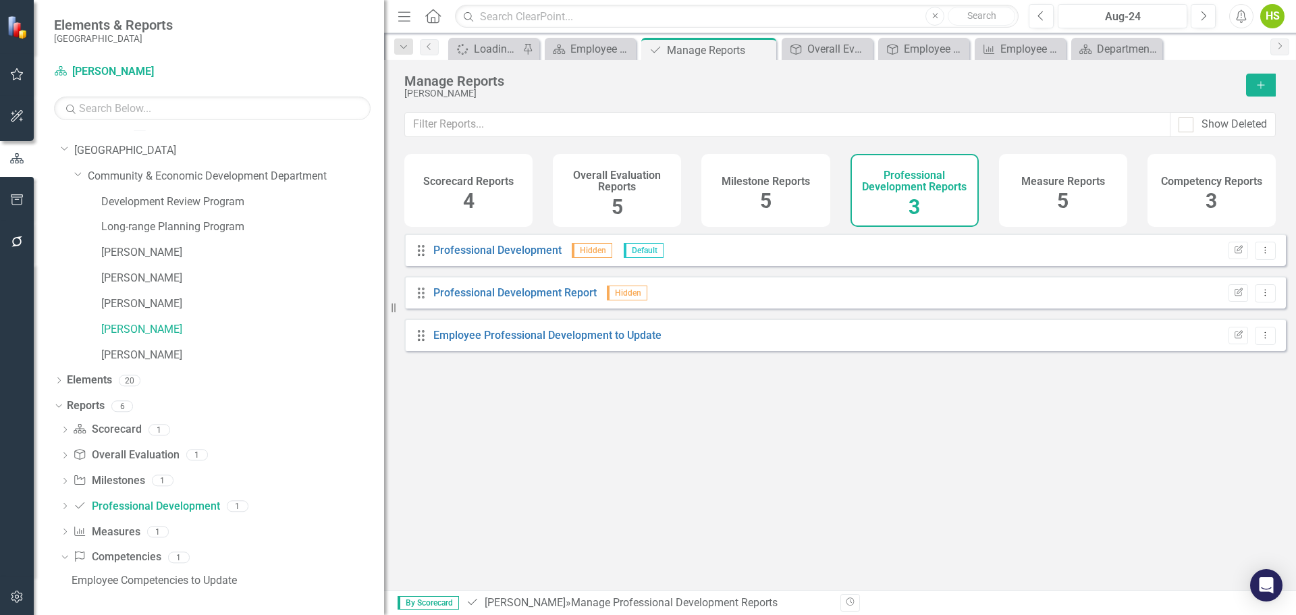
click at [791, 182] on h4 "Milestone Reports" at bounding box center [766, 182] width 88 height 12
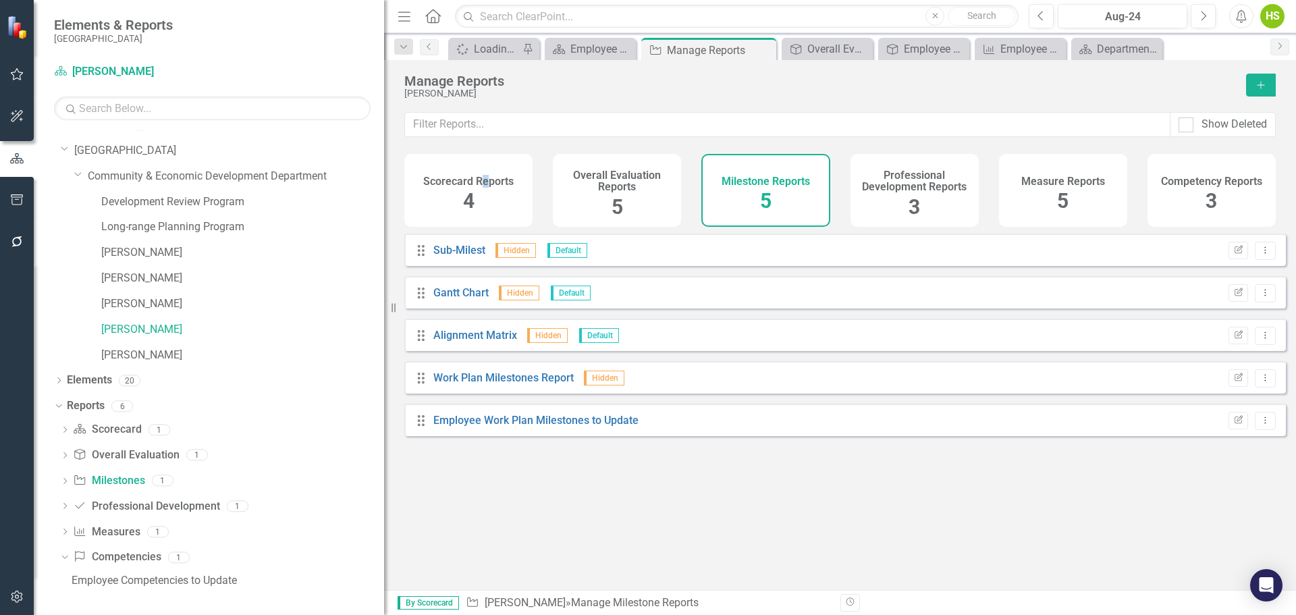
click at [484, 190] on div "Scorecard Reports 4" at bounding box center [468, 190] width 128 height 73
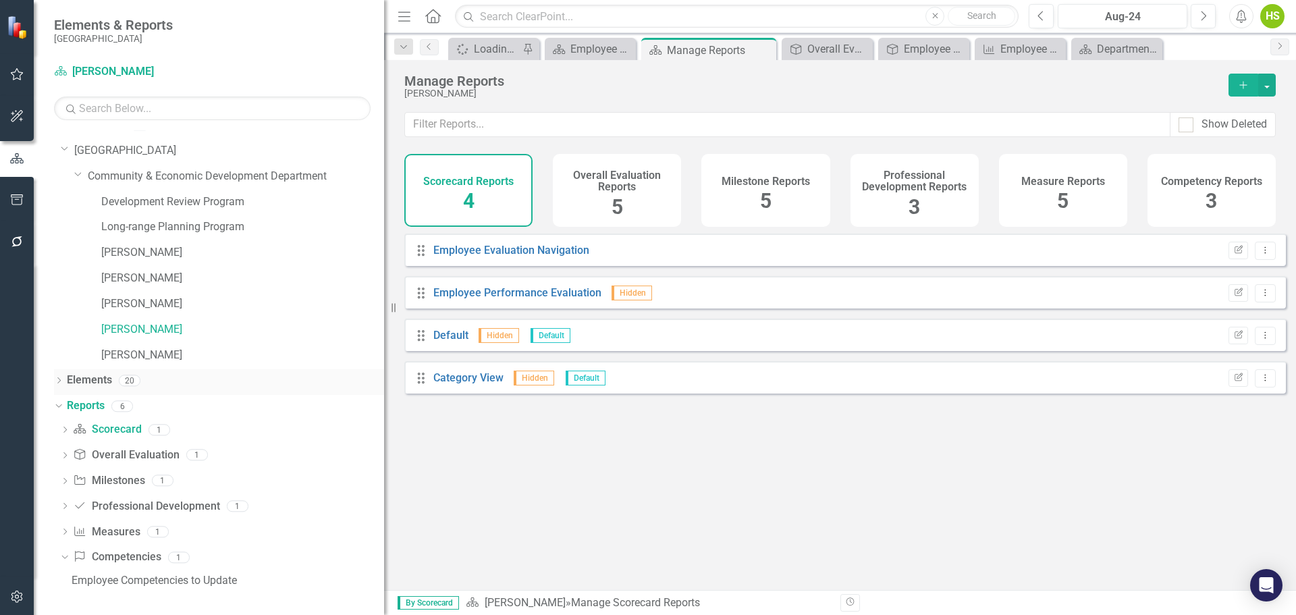
click at [60, 379] on icon "Dropdown" at bounding box center [58, 381] width 9 height 7
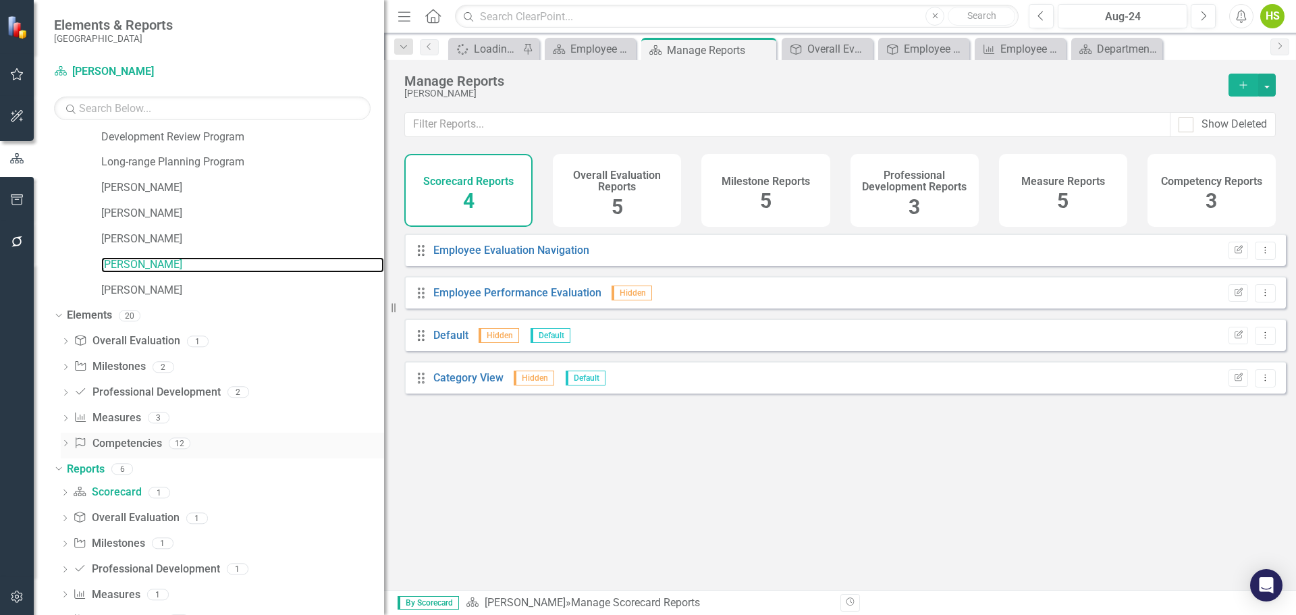
scroll to position [144, 0]
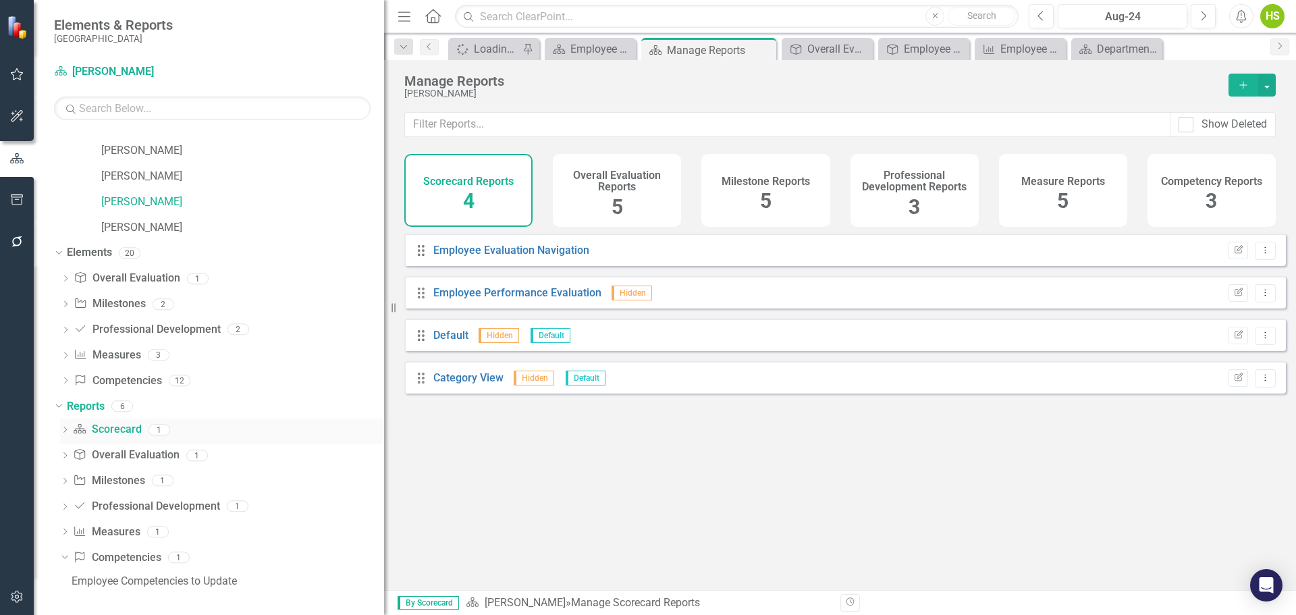
click at [68, 427] on div "Dropdown" at bounding box center [64, 431] width 9 height 11
click at [159, 448] on div "Employee Evaluation Navigation" at bounding box center [228, 453] width 313 height 12
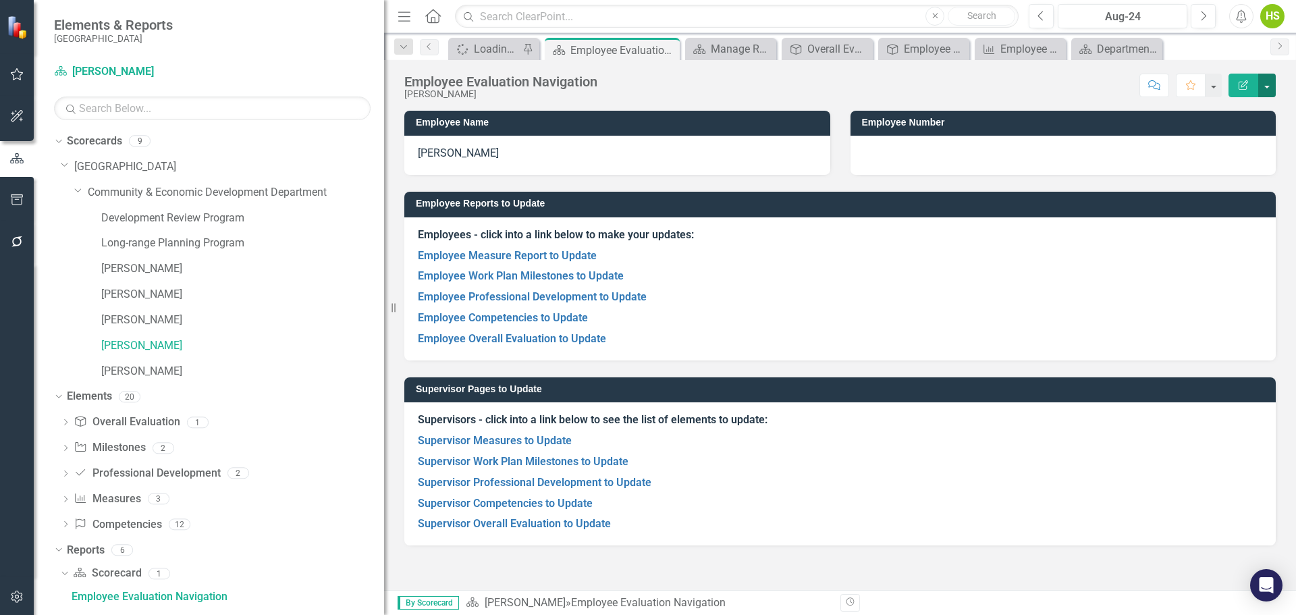
click at [1268, 89] on button "button" at bounding box center [1268, 86] width 18 height 24
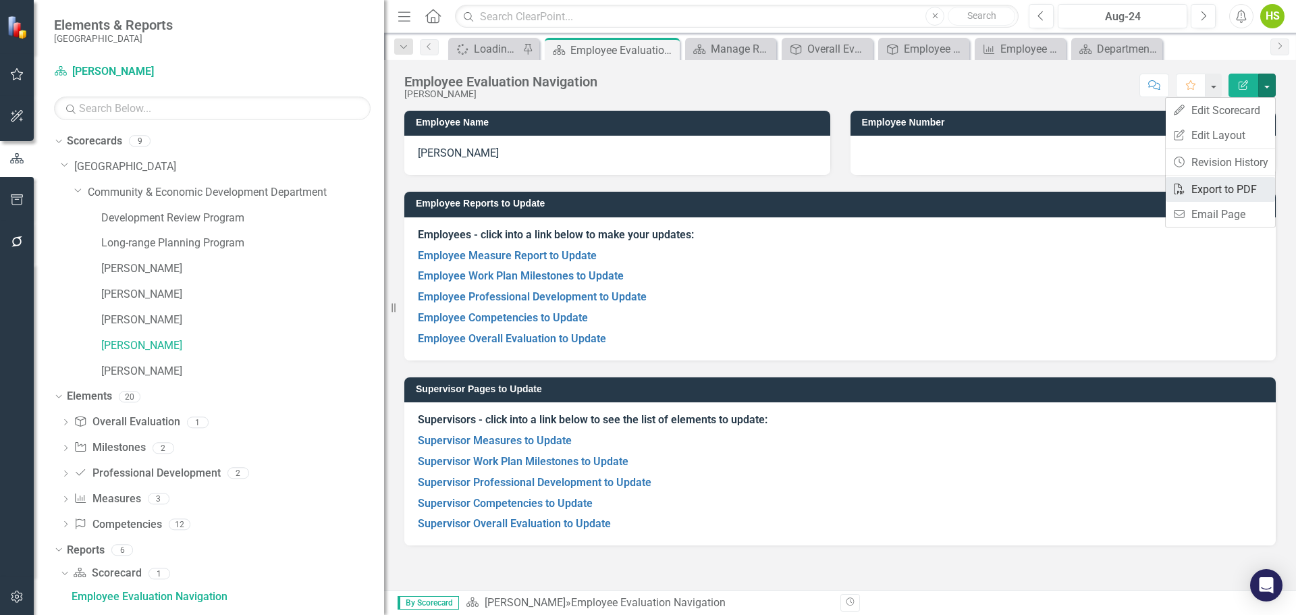
click at [1254, 194] on link "PDF Export to PDF" at bounding box center [1220, 189] width 109 height 25
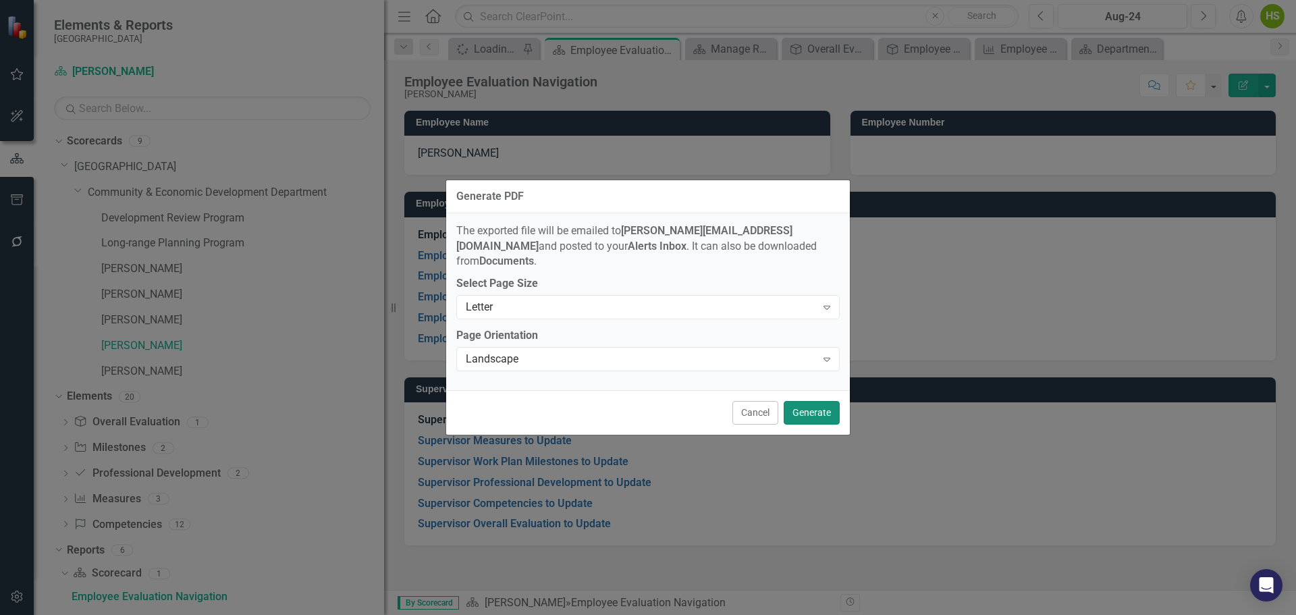
click at [825, 407] on button "Generate" at bounding box center [812, 413] width 56 height 24
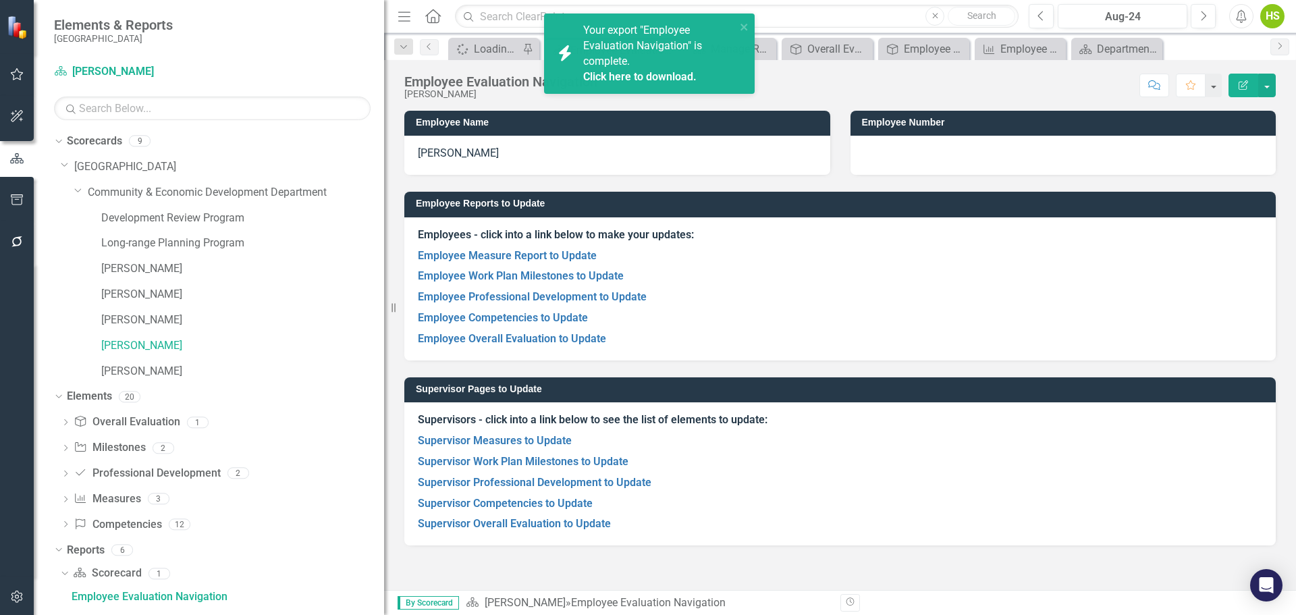
click at [663, 63] on div "Your export "Employee Evaluation Navigation" is complete. Click here to downloa…" at bounding box center [659, 53] width 153 height 61
click at [669, 76] on link "Click here to download." at bounding box center [638, 76] width 113 height 13
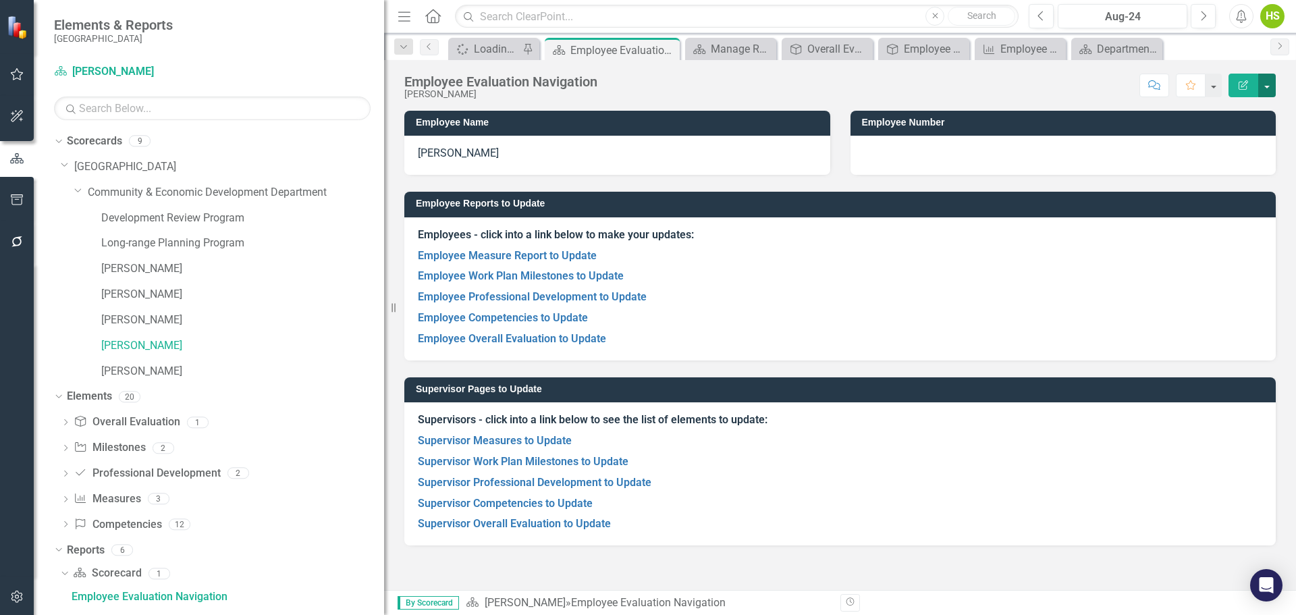
click at [1265, 88] on button "button" at bounding box center [1268, 86] width 18 height 24
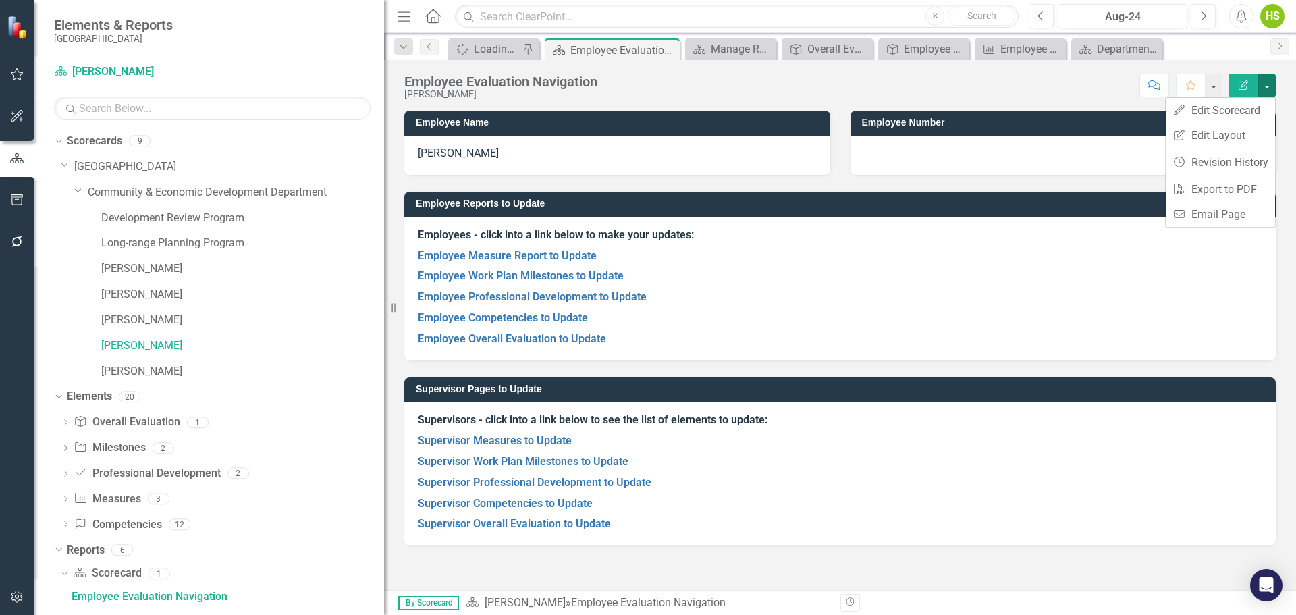
click at [1067, 239] on p "Employees - click into a link below to make your updates:" at bounding box center [840, 237] width 845 height 18
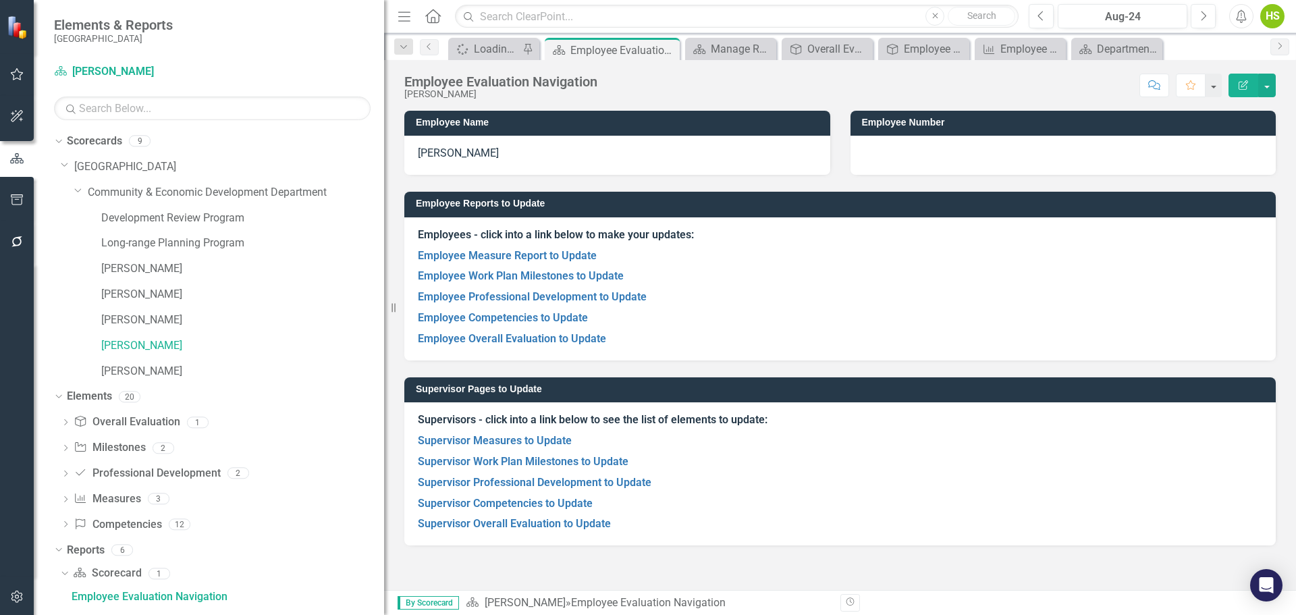
click at [916, 321] on p "Employee Competencies to Update" at bounding box center [840, 318] width 845 height 21
click at [132, 349] on link "[PERSON_NAME]" at bounding box center [242, 346] width 283 height 16
drag, startPoint x: 138, startPoint y: 347, endPoint x: 225, endPoint y: 338, distance: 87.5
click at [227, 331] on div "[PERSON_NAME]" at bounding box center [242, 320] width 283 height 22
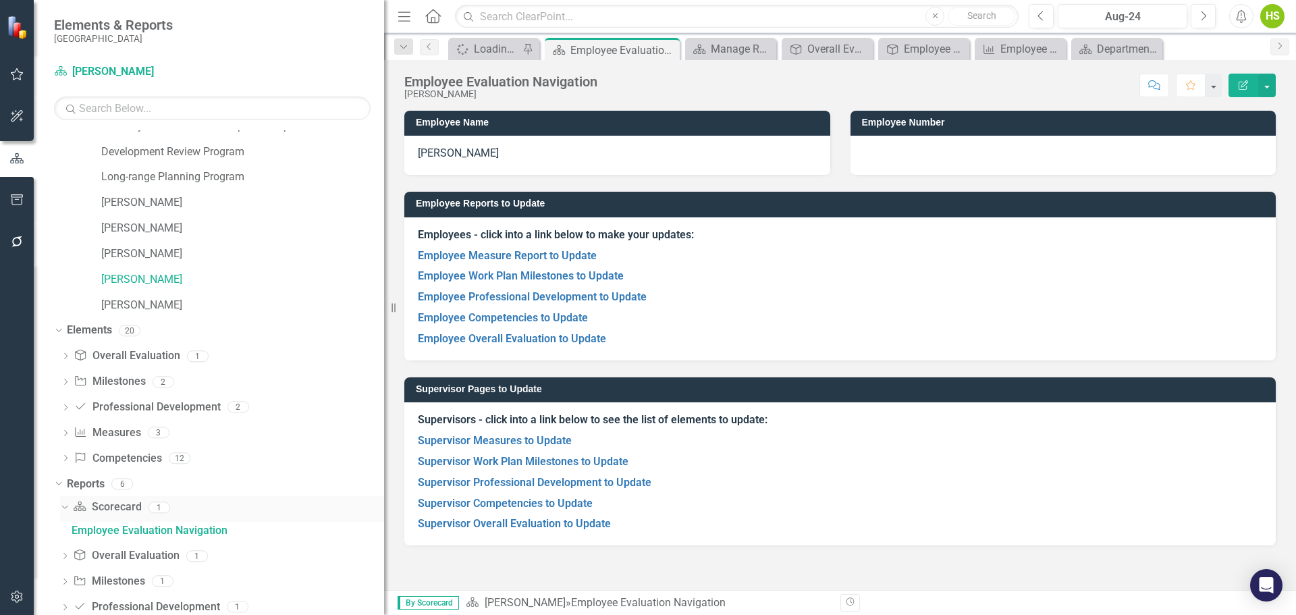
scroll to position [144, 0]
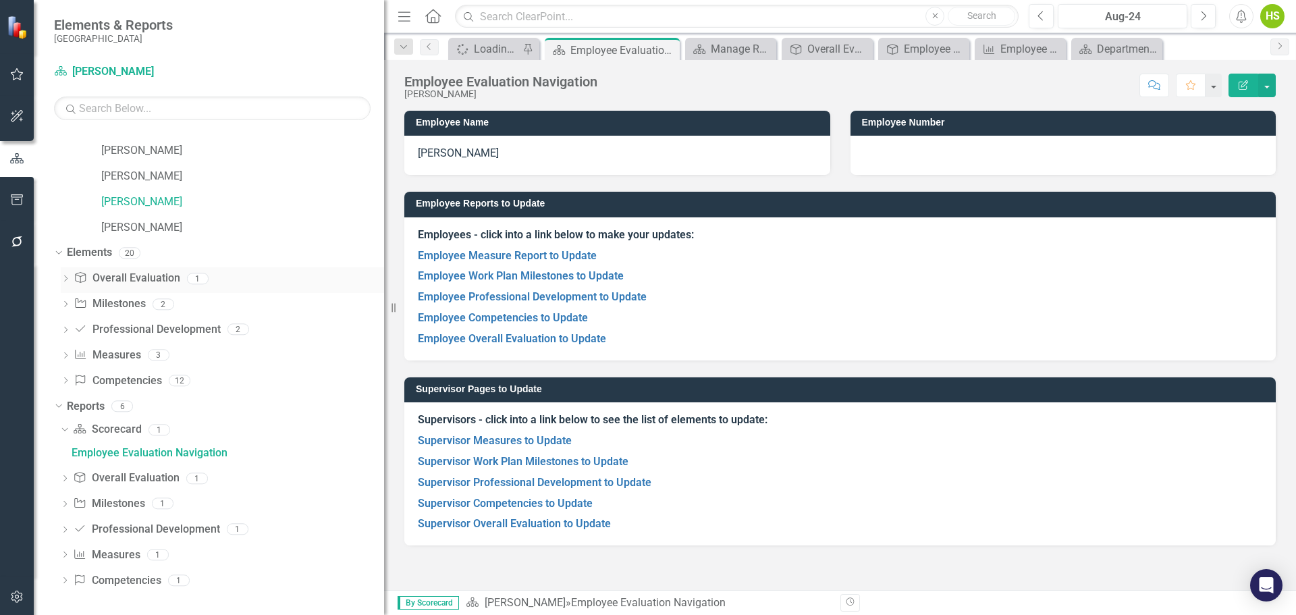
click at [65, 278] on icon "Dropdown" at bounding box center [65, 279] width 9 height 7
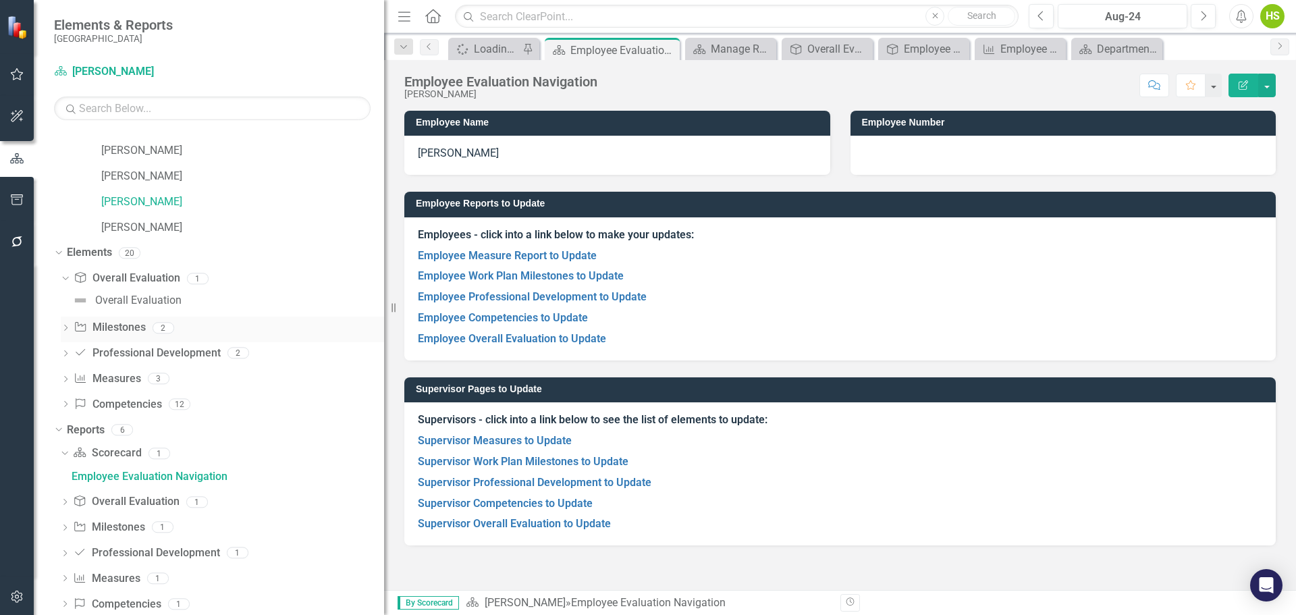
click at [63, 324] on div "Dropdown" at bounding box center [65, 328] width 9 height 11
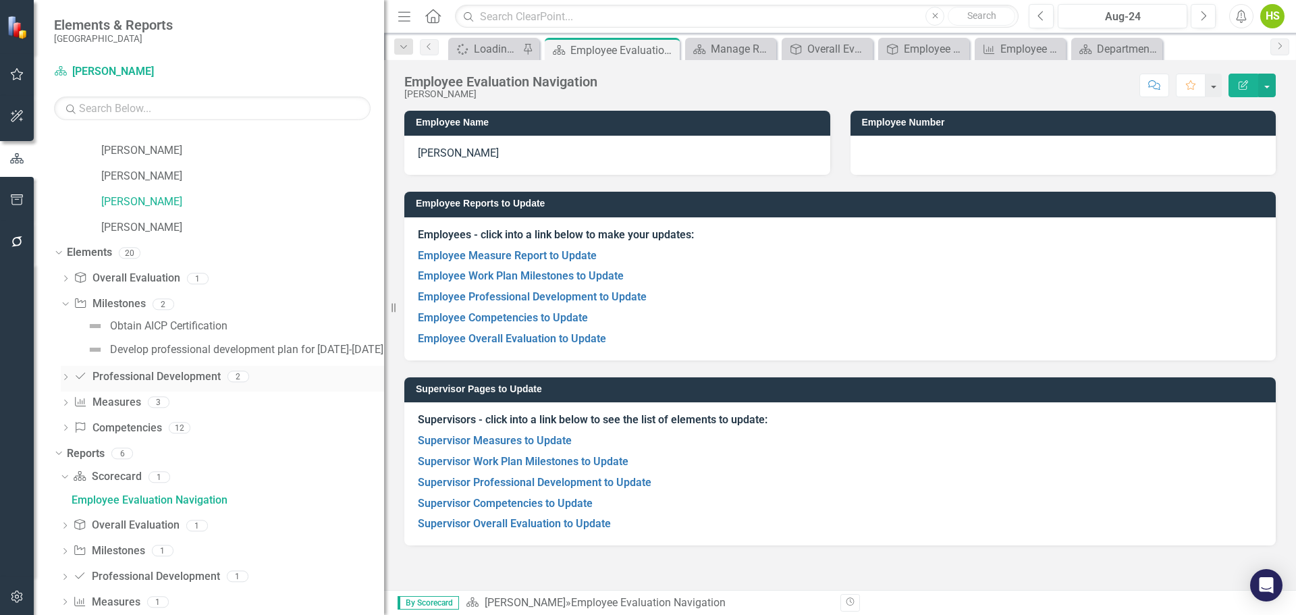
click at [63, 375] on icon "Dropdown" at bounding box center [65, 378] width 9 height 7
click at [63, 402] on icon "Dropdown" at bounding box center [65, 403] width 9 height 7
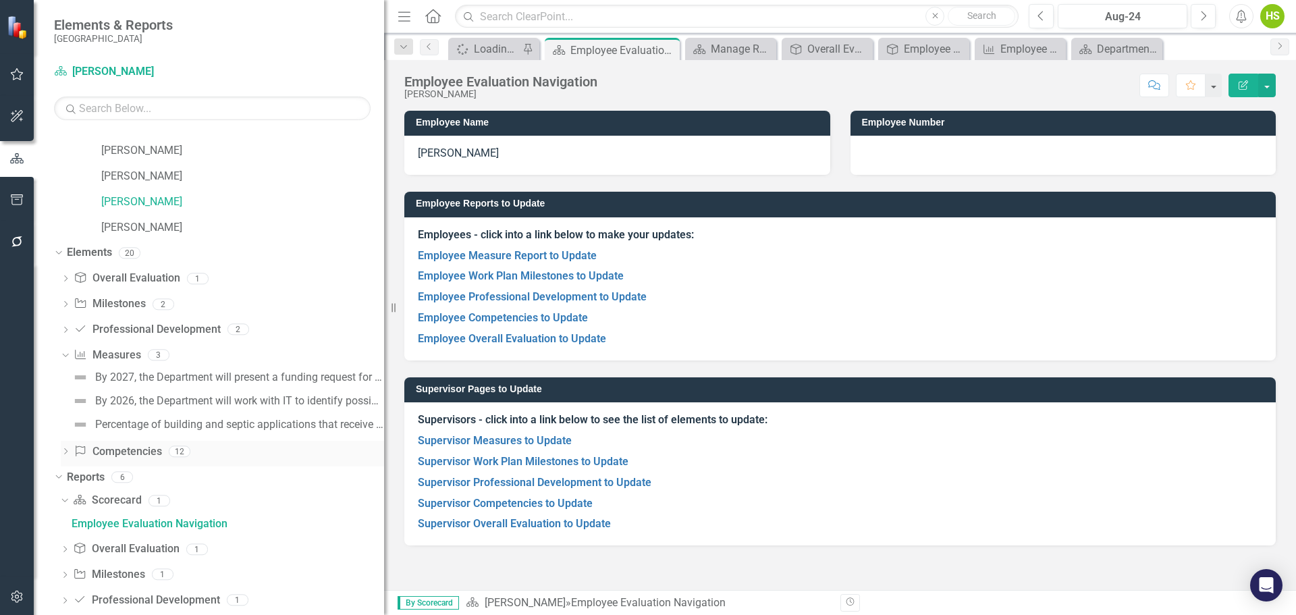
click at [66, 450] on icon "Dropdown" at bounding box center [65, 452] width 9 height 7
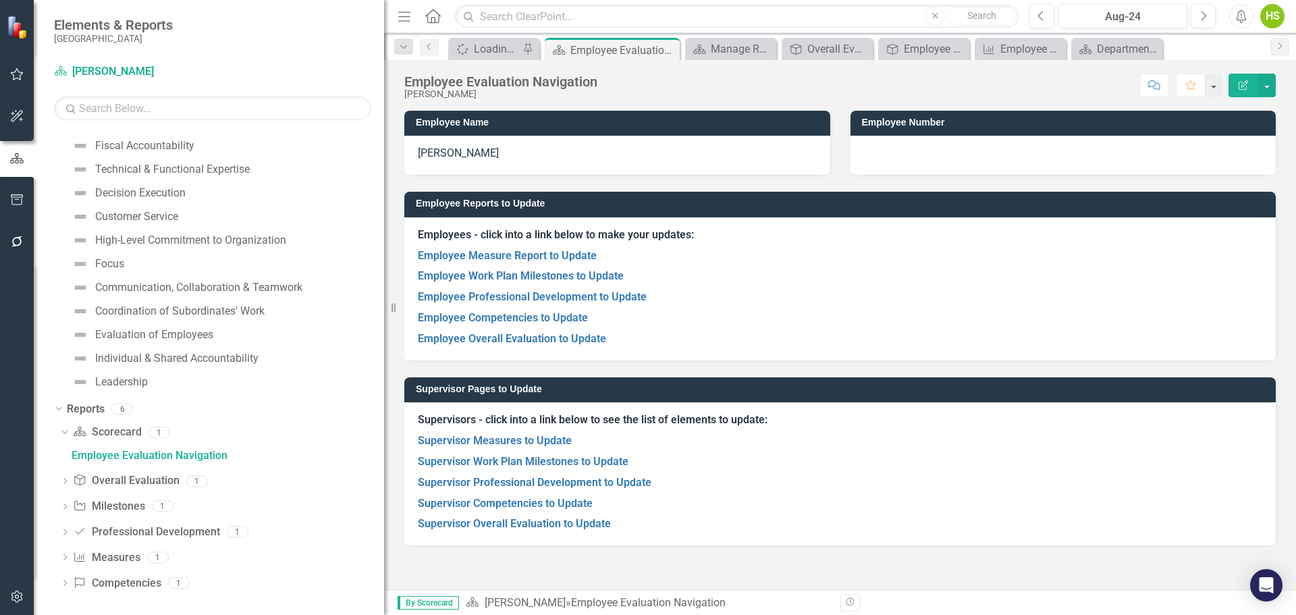
scroll to position [427, 0]
click at [66, 475] on div "Dropdown" at bounding box center [64, 480] width 9 height 11
click at [60, 553] on icon "Dropdown" at bounding box center [64, 555] width 9 height 7
click at [59, 404] on icon "Dropdown" at bounding box center [56, 405] width 7 height 9
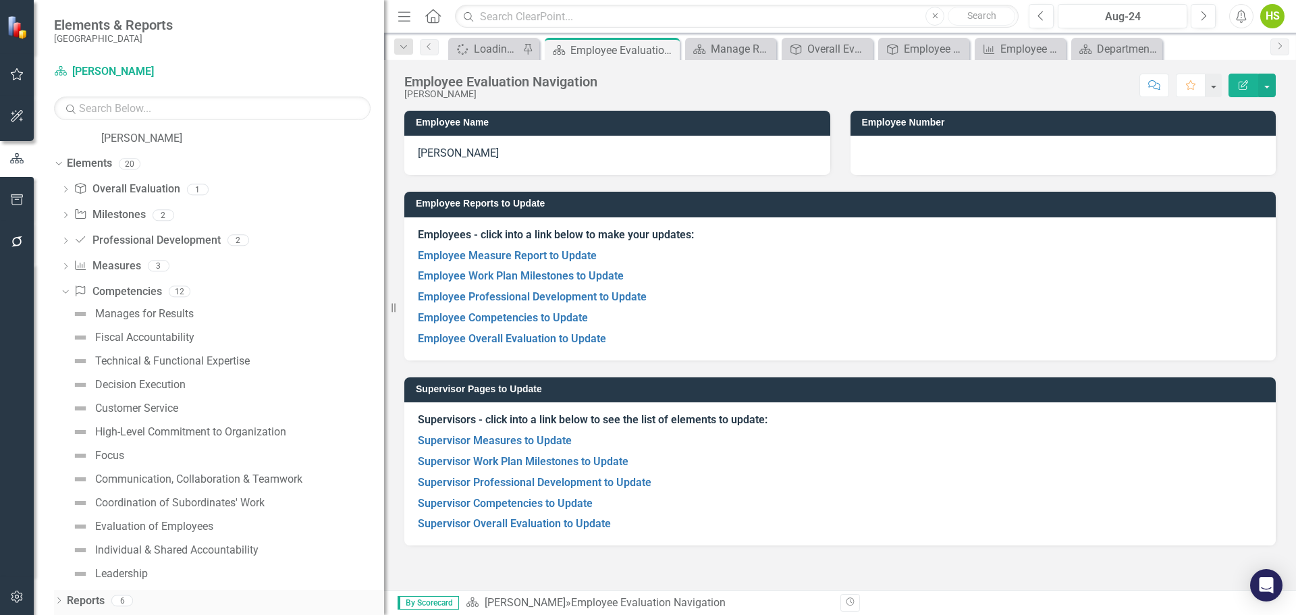
scroll to position [233, 0]
click at [61, 161] on div "Dropdown" at bounding box center [56, 163] width 11 height 9
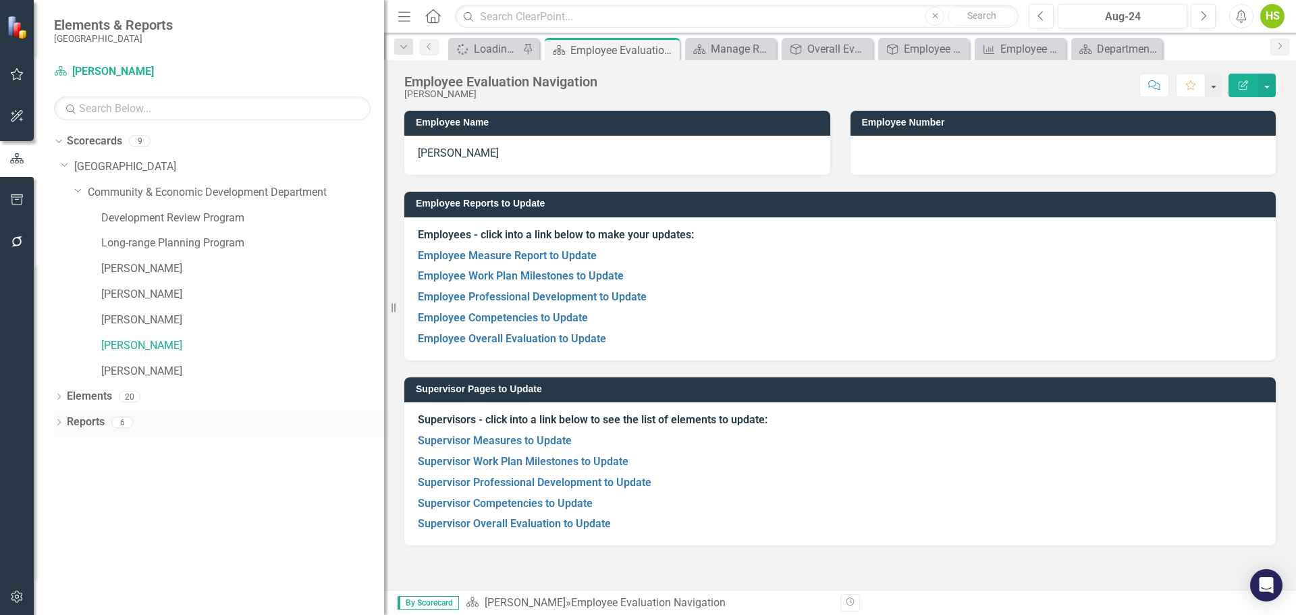
click at [57, 423] on icon "Dropdown" at bounding box center [58, 423] width 9 height 7
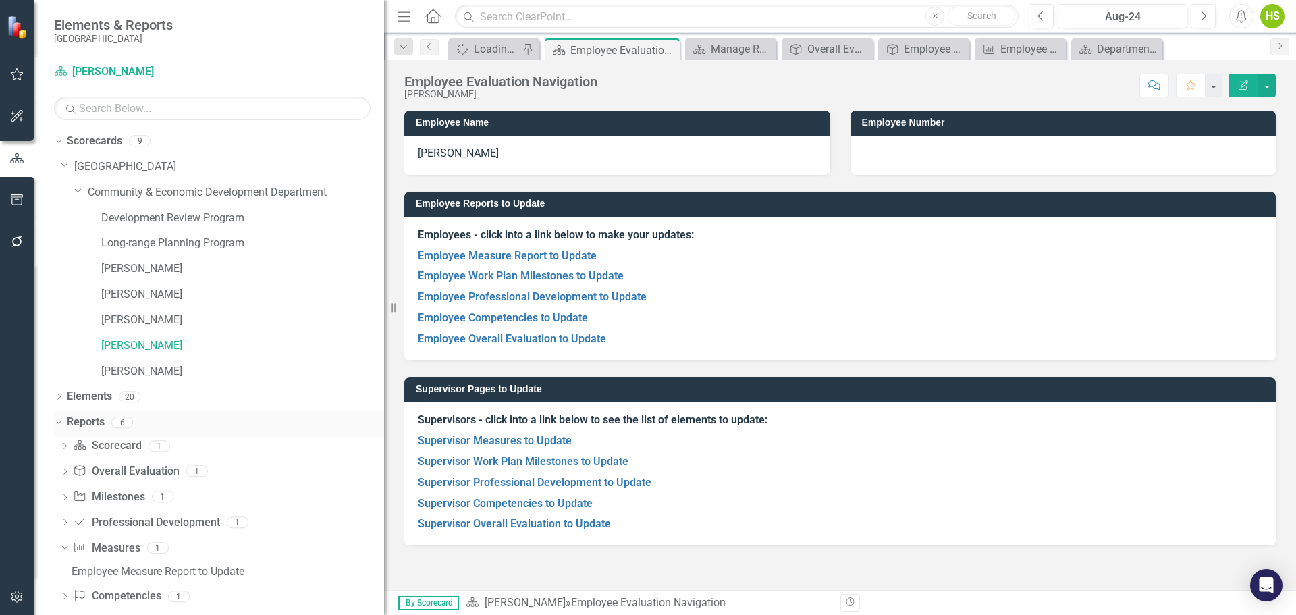
click at [88, 425] on link "Reports" at bounding box center [86, 423] width 38 height 16
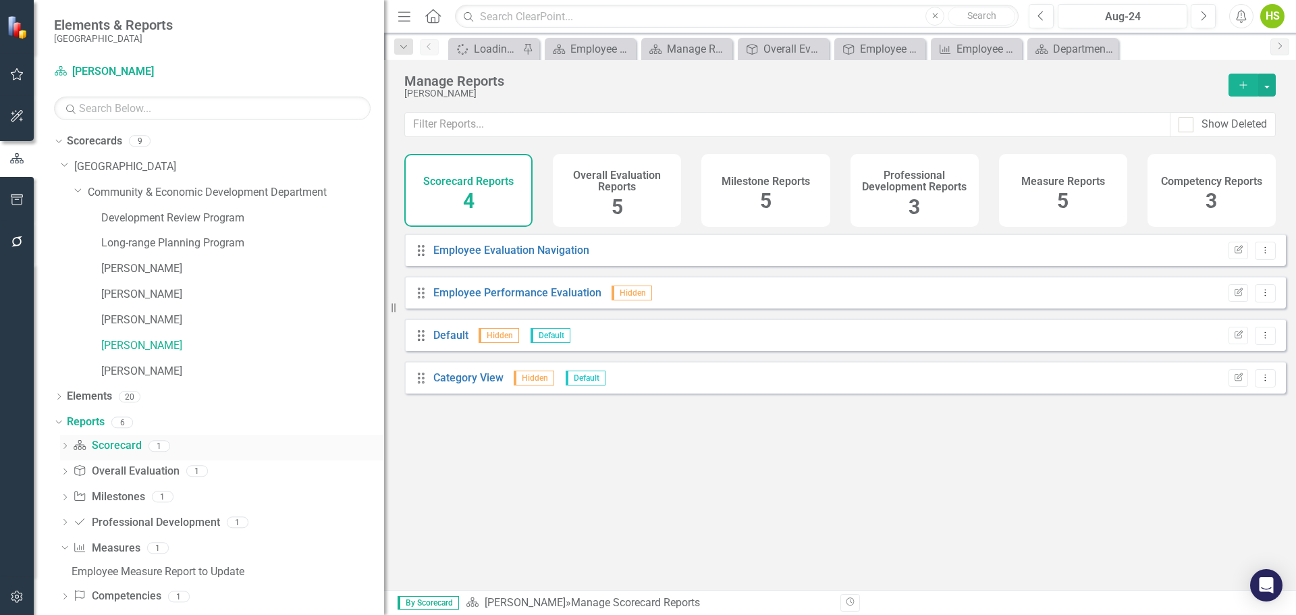
click at [115, 447] on link "Scorecard Scorecard" at bounding box center [107, 446] width 68 height 16
click at [503, 298] on link "Employee Performance Evaluation" at bounding box center [517, 292] width 168 height 13
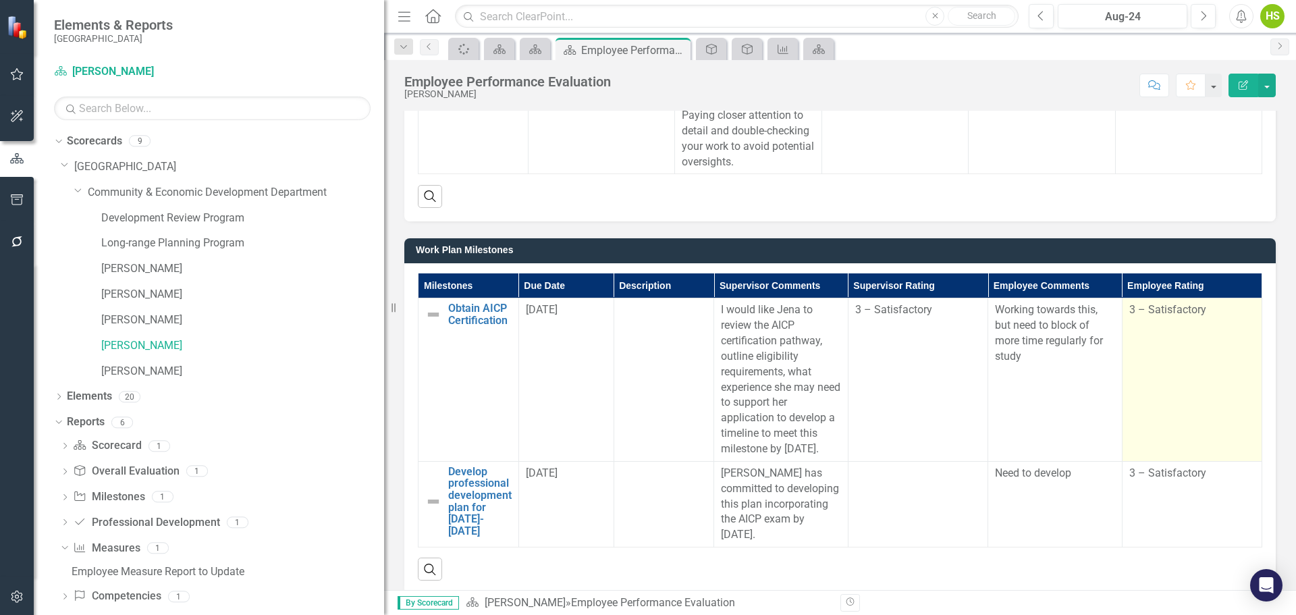
scroll to position [1407, 0]
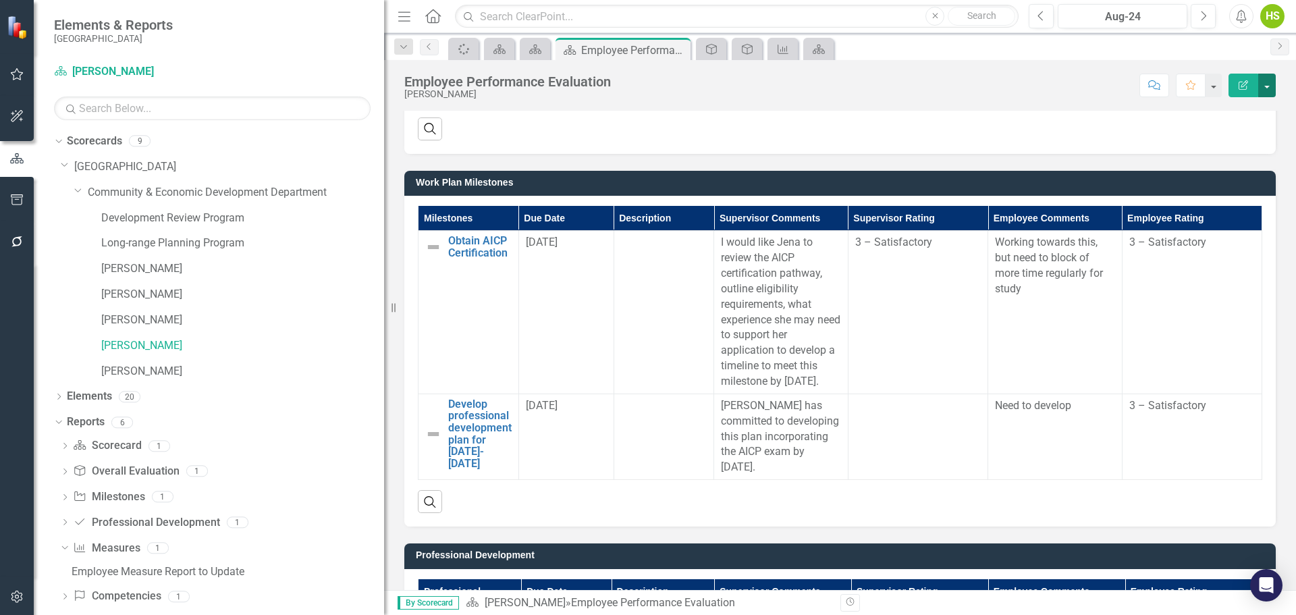
click at [1265, 86] on button "button" at bounding box center [1268, 86] width 18 height 24
click at [1217, 196] on link "PDF Export to PDF" at bounding box center [1220, 189] width 109 height 25
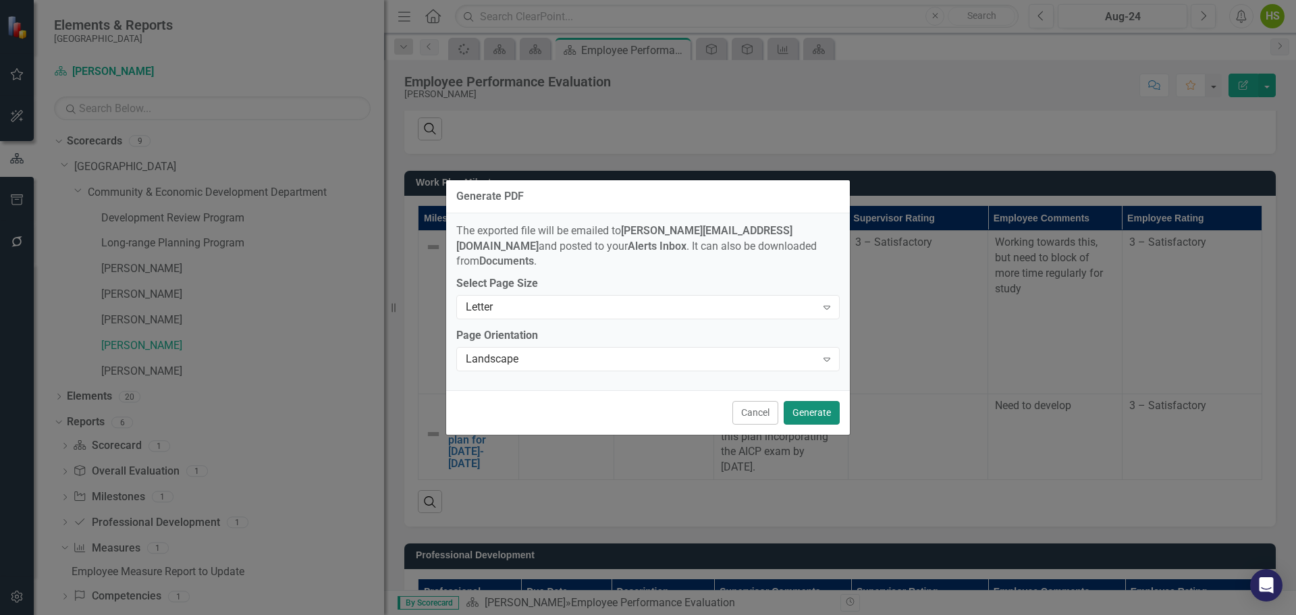
click at [833, 402] on button "Generate" at bounding box center [812, 413] width 56 height 24
